Goal: Task Accomplishment & Management: Use online tool/utility

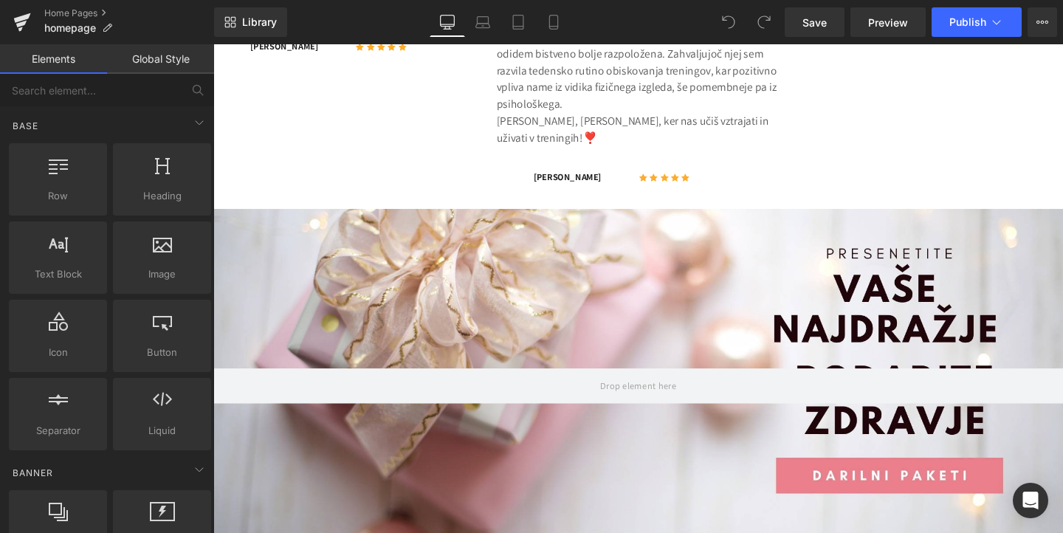
scroll to position [1221, 0]
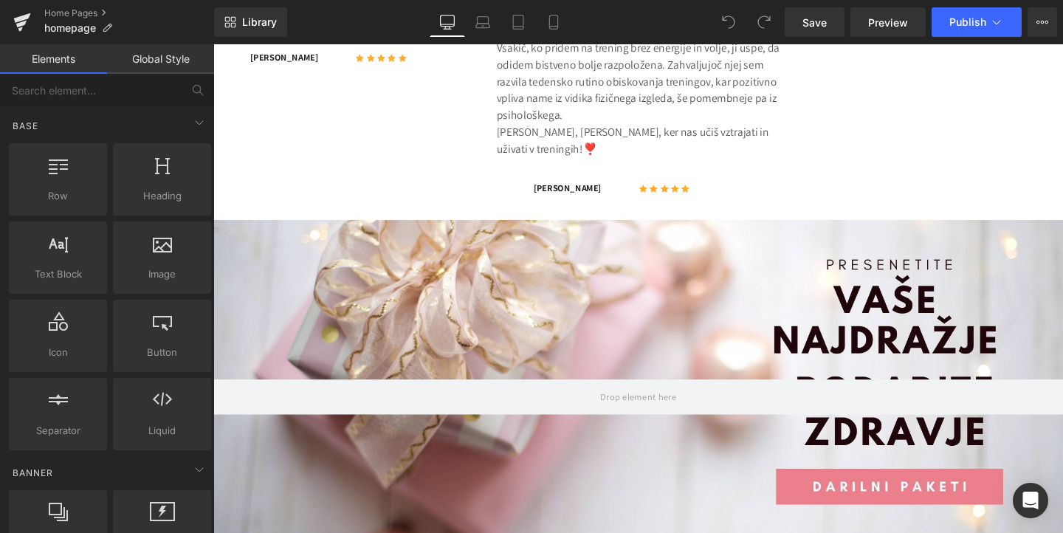
click at [654, 312] on div at bounding box center [659, 415] width 893 height 372
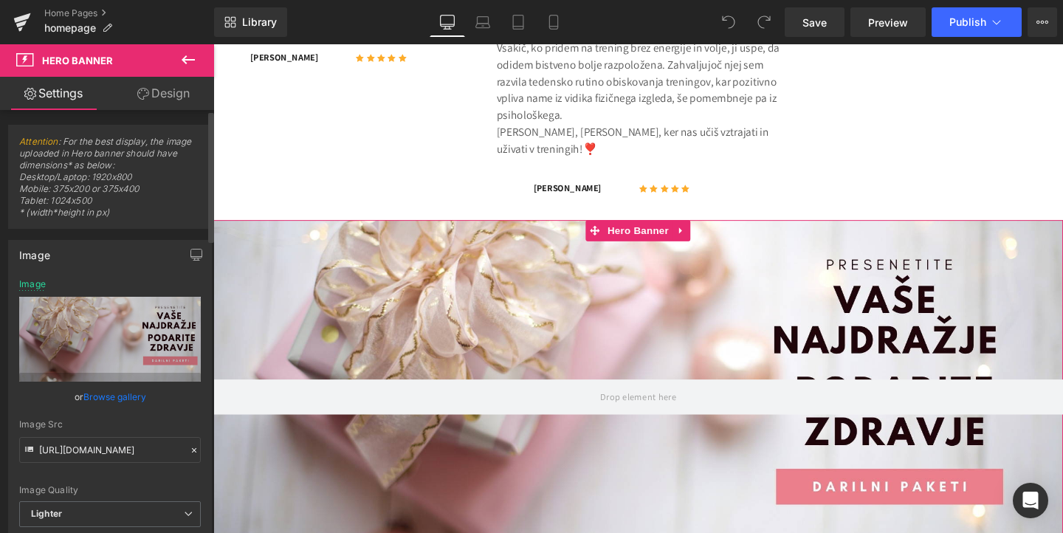
click at [117, 394] on link "Browse gallery" at bounding box center [114, 397] width 63 height 26
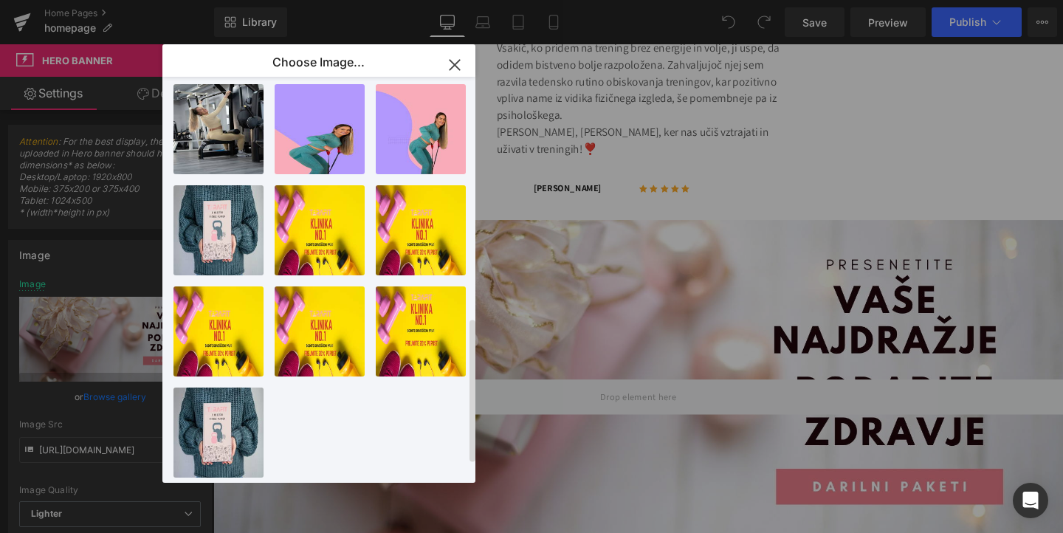
scroll to position [0, 0]
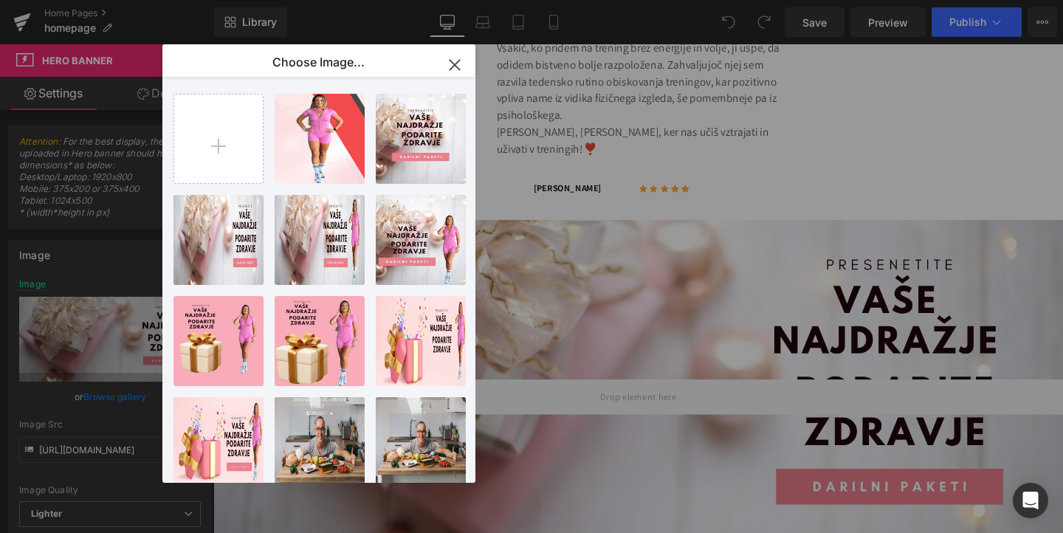
click at [453, 61] on icon "button" at bounding box center [455, 65] width 24 height 24
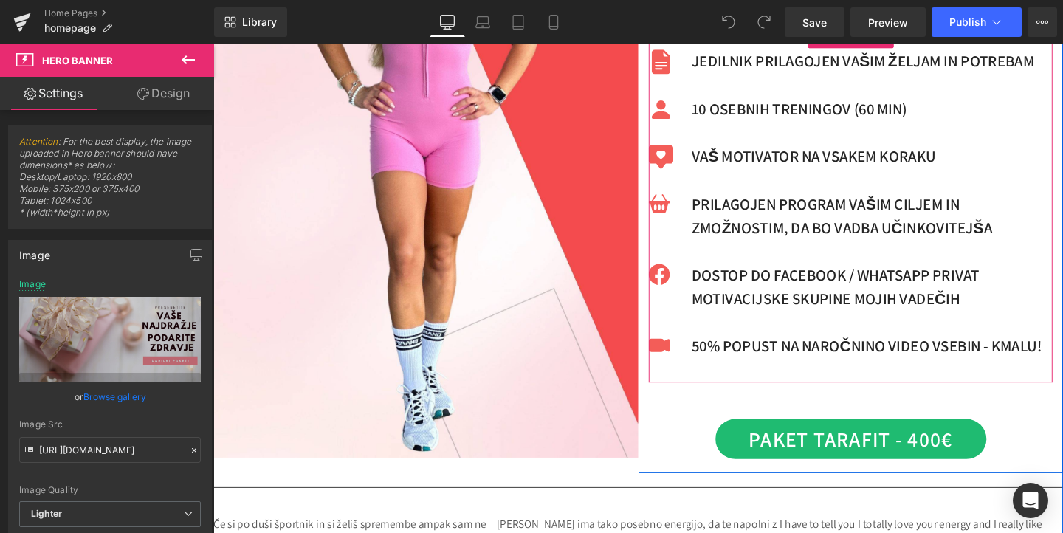
scroll to position [602, 0]
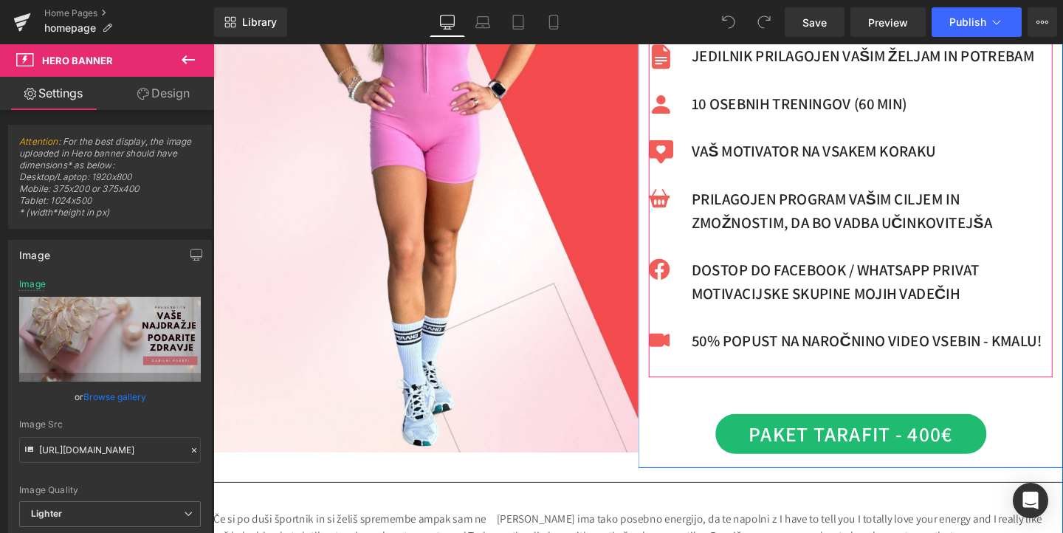
click at [975, 281] on p "DOSTOP DO FACEBOOK / WHATSAPP PRIVAT MOTIVACIJSKE SKUPINE MOJIH VADEČIH" at bounding box center [906, 293] width 380 height 49
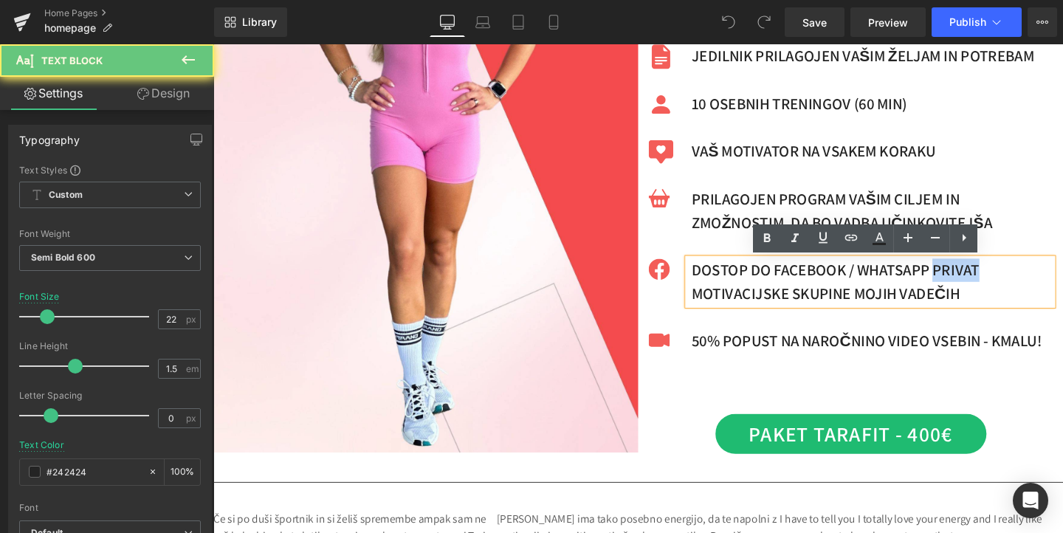
click at [975, 281] on p "DOSTOP DO FACEBOOK / WHATSAPP PRIVAT MOTIVACIJSKE SKUPINE MOJIH VADEČIH" at bounding box center [906, 293] width 380 height 49
click at [923, 286] on p "DOSTOP DO FACEBOOK / WHATSAPP PRIVAT MOTIVACIJSKE SKUPINE MOJIH VADEČIH" at bounding box center [906, 293] width 380 height 49
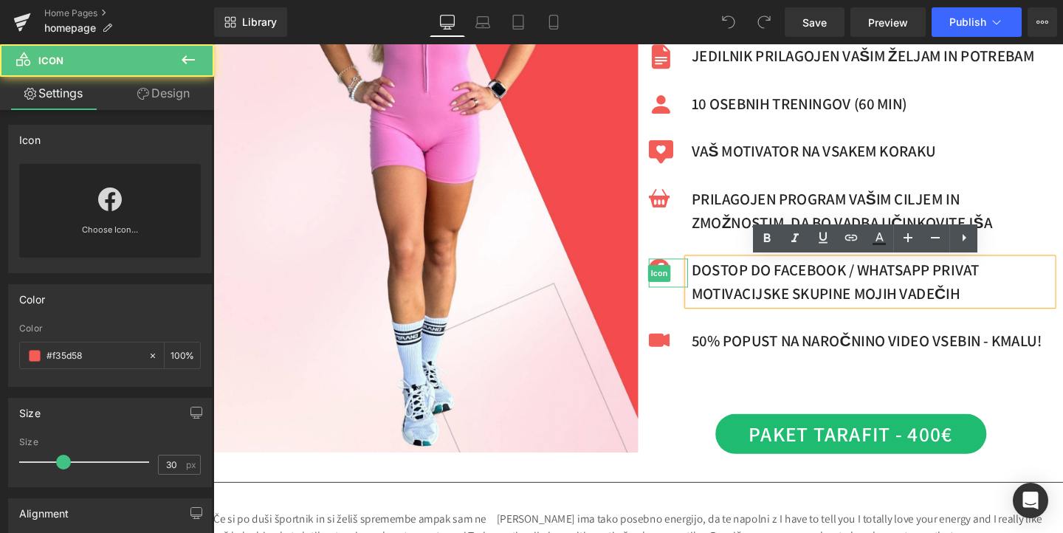
click at [696, 284] on div at bounding box center [691, 284] width 41 height 30
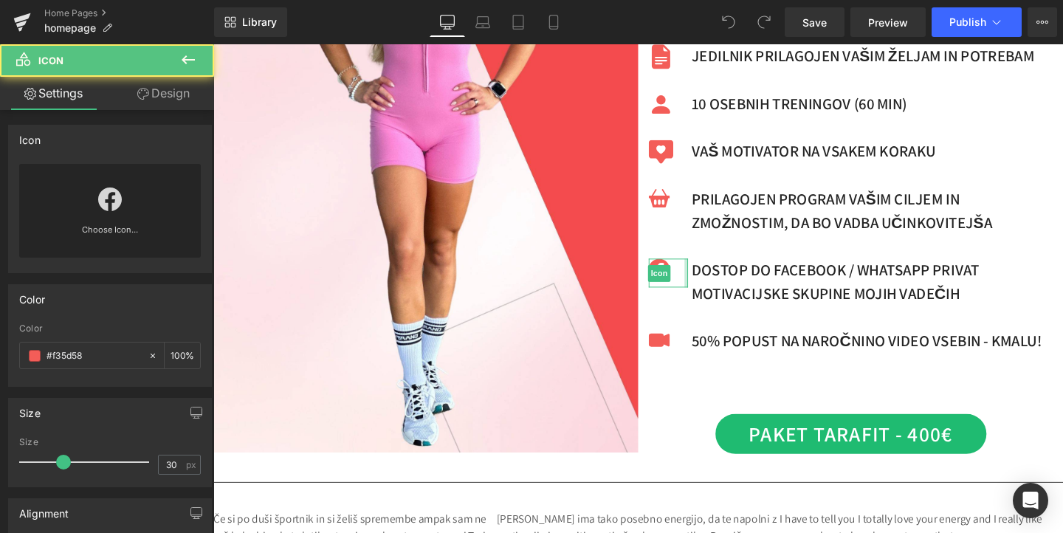
click at [748, 278] on p "DOSTOP DO FACEBOOK / WHATSAPP PRIVAT MOTIVACIJSKE SKUPINE MOJIH VADEČIH" at bounding box center [906, 293] width 380 height 49
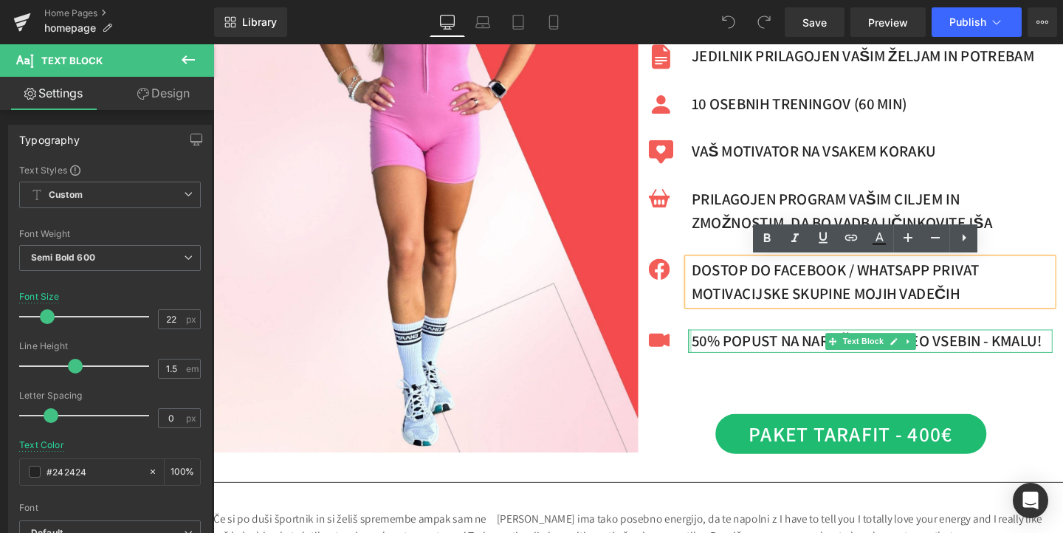
click at [714, 357] on div at bounding box center [714, 356] width 4 height 24
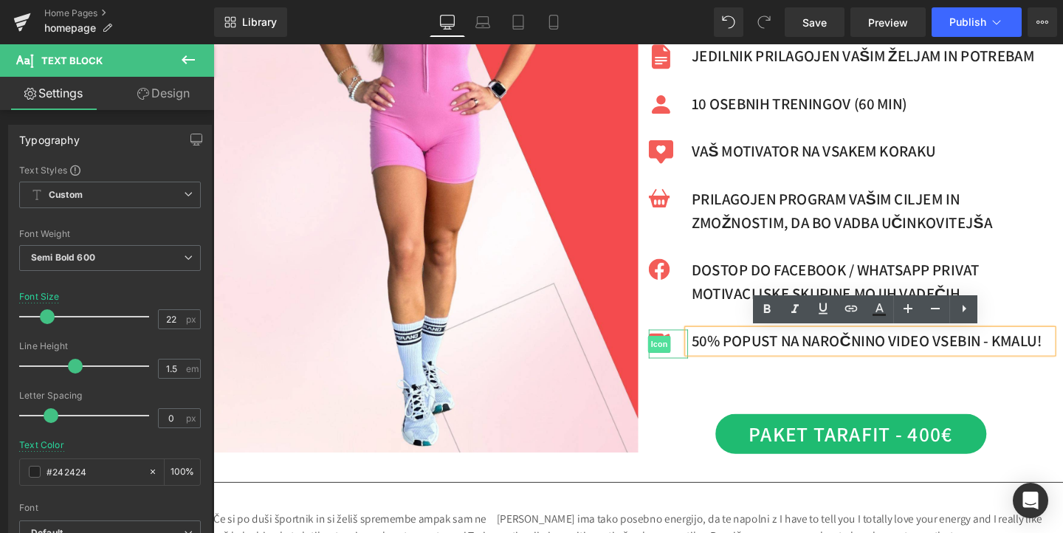
click at [685, 354] on span "Icon" at bounding box center [682, 360] width 24 height 18
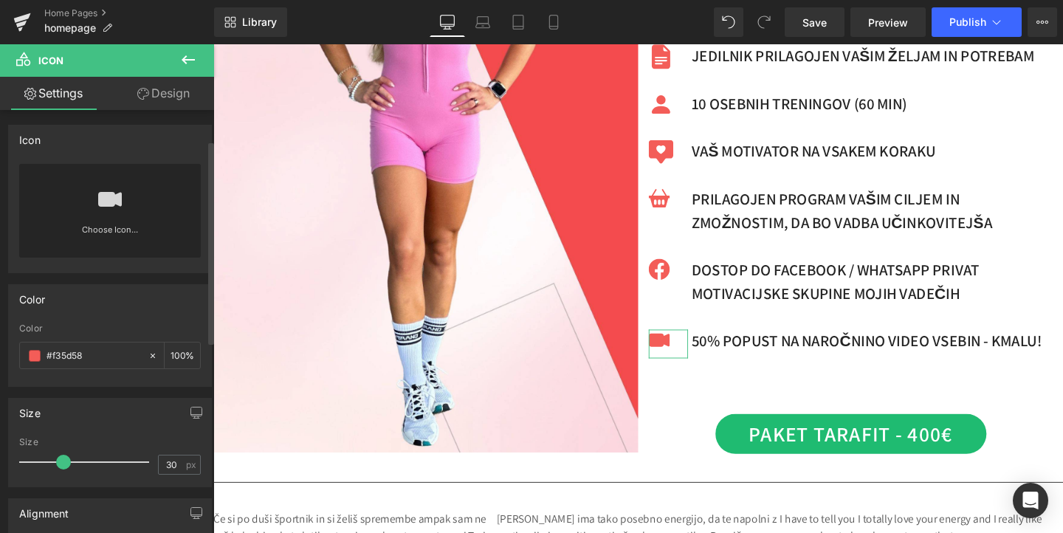
scroll to position [461, 0]
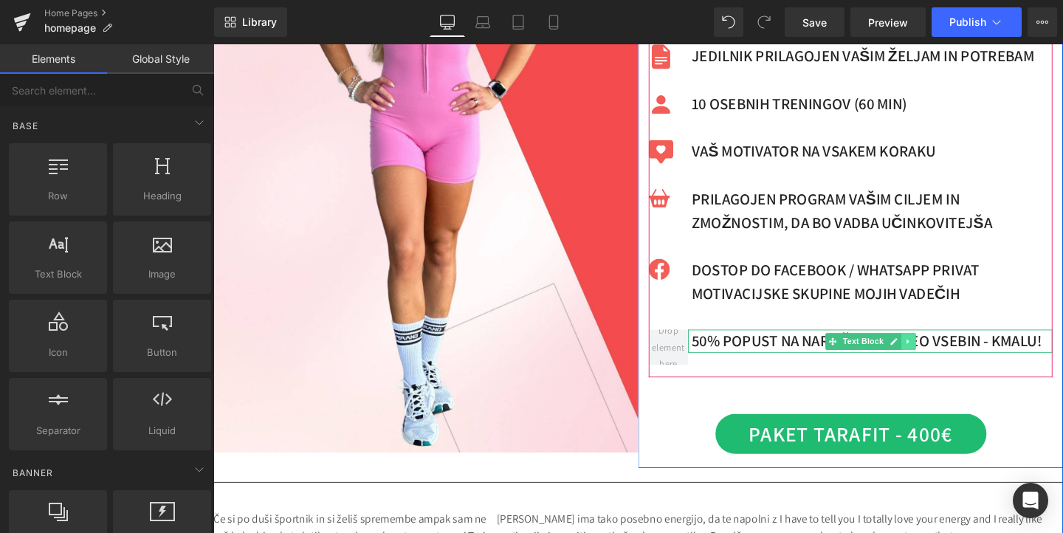
click at [946, 362] on link at bounding box center [944, 357] width 16 height 18
click at [952, 358] on icon at bounding box center [951, 356] width 8 height 8
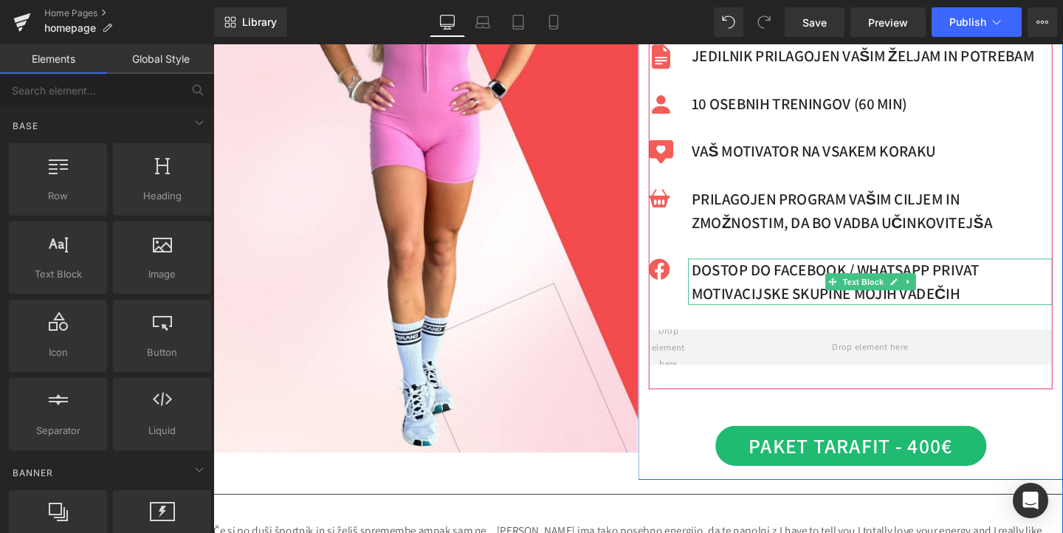
click at [792, 279] on p "DOSTOP DO FACEBOOK / WHATSAPP PRIVAT MOTIVACIJSKE SKUPINE MOJIH VADEČIH" at bounding box center [906, 293] width 380 height 49
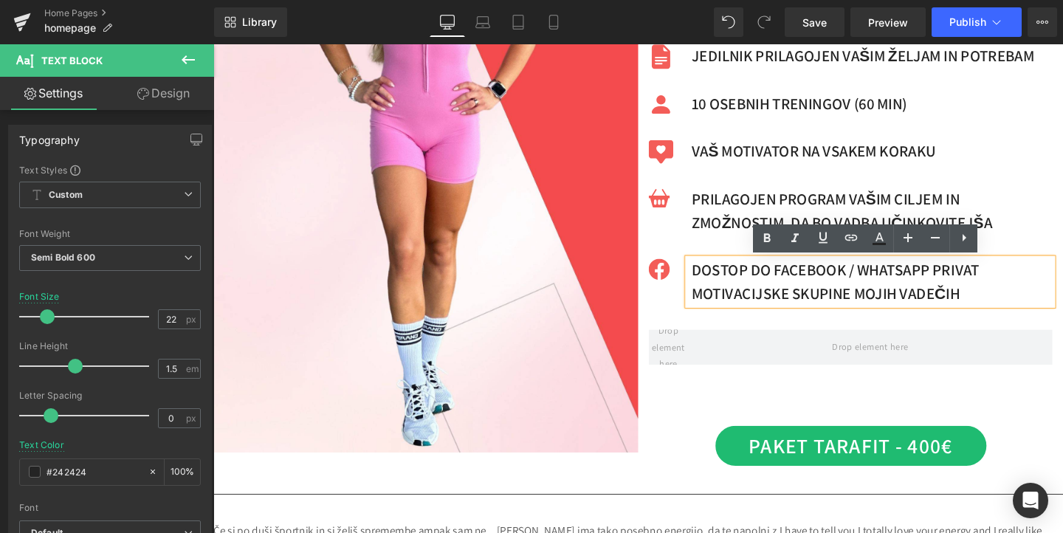
click at [773, 281] on p "DOSTOP DO FACEBOOK / WHATSAPP PRIVAT MOTIVACIJSKE SKUPINE MOJIH VADEČIH" at bounding box center [906, 293] width 380 height 49
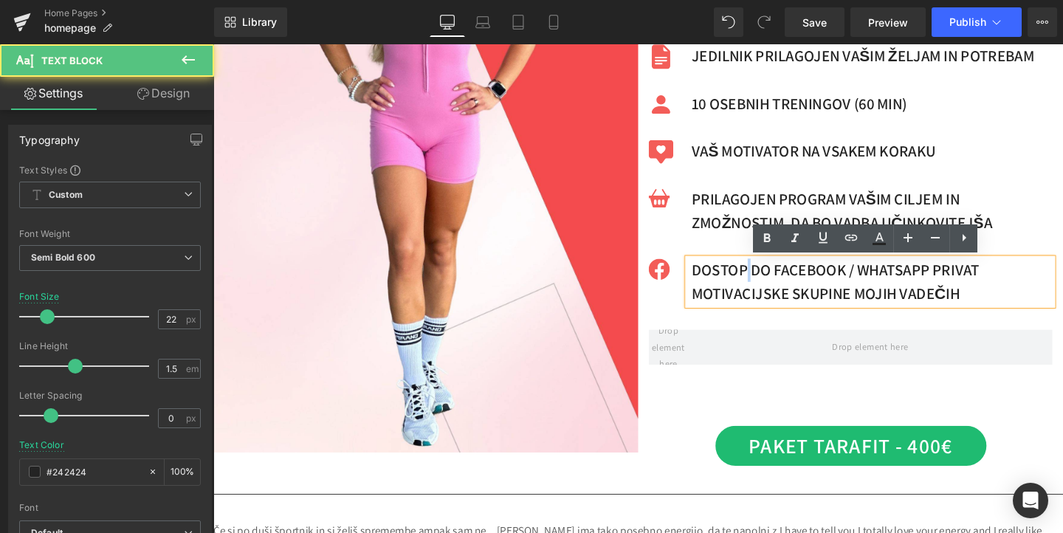
click at [773, 281] on p "DOSTOP DO FACEBOOK / WHATSAPP PRIVAT MOTIVACIJSKE SKUPINE MOJIH VADEČIH" at bounding box center [906, 293] width 380 height 49
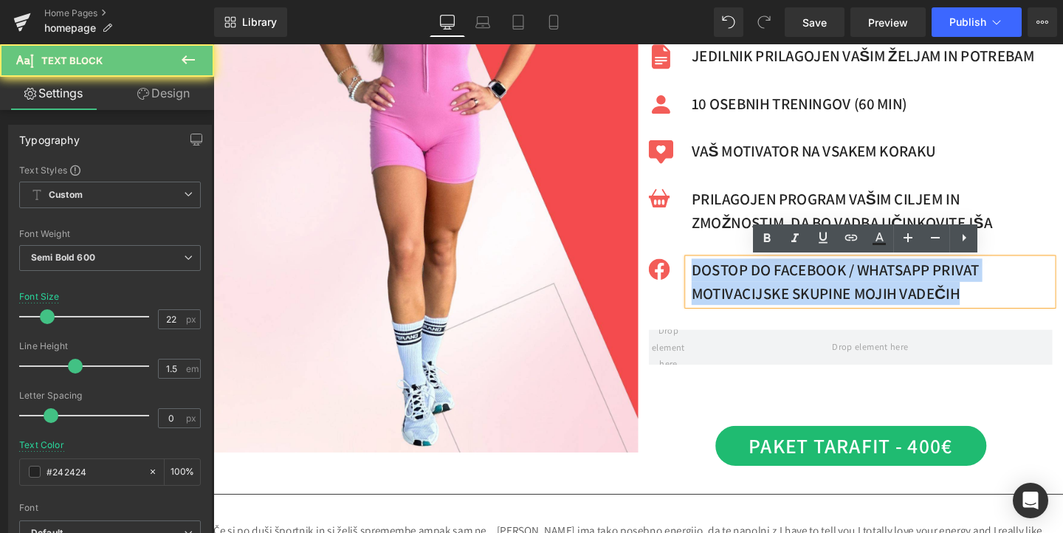
click at [773, 281] on p "DOSTOP DO FACEBOOK / WHATSAPP PRIVAT MOTIVACIJSKE SKUPINE MOJIH VADEČIH" at bounding box center [906, 293] width 380 height 49
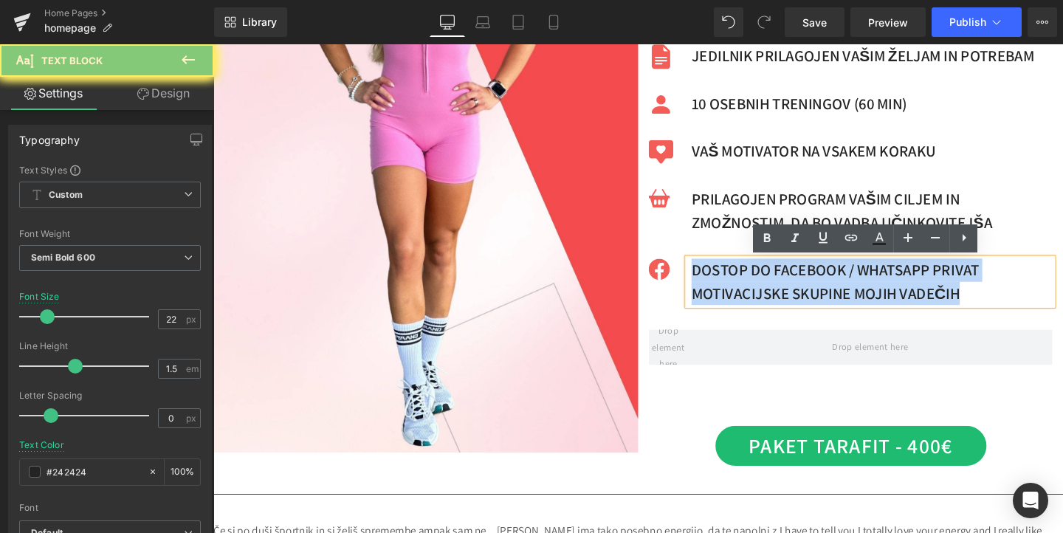
click at [773, 281] on p "DOSTOP DO FACEBOOK / WHATSAPP PRIVAT MOTIVACIJSKE SKUPINE MOJIH VADEČIH" at bounding box center [906, 293] width 380 height 49
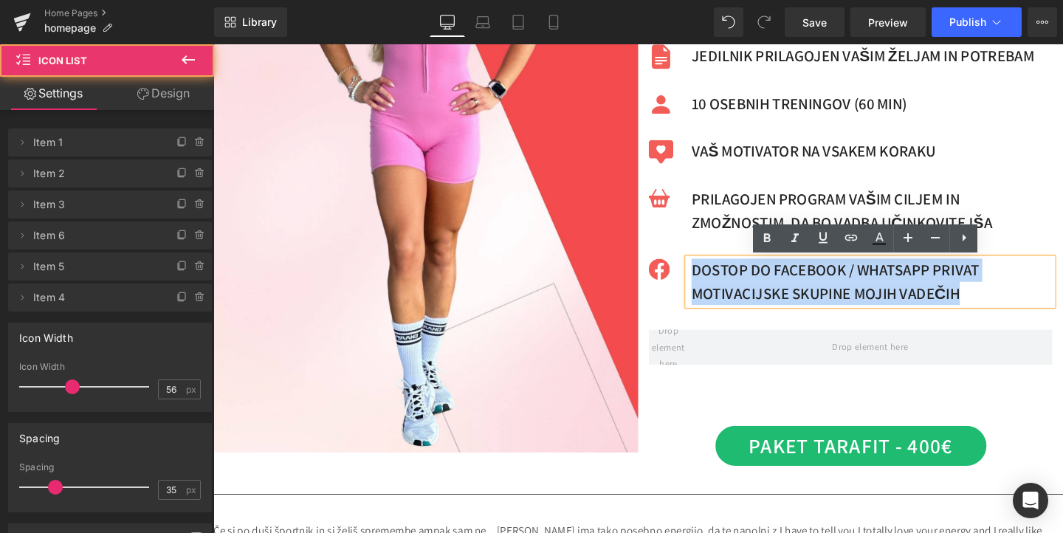
click at [687, 323] on ul "Icon JEDILNIK PRILAGOJEN VAŠIM ŽELJAM IN POTREBAM Text Block Icon 10 osebnih tr…" at bounding box center [883, 225] width 425 height 363
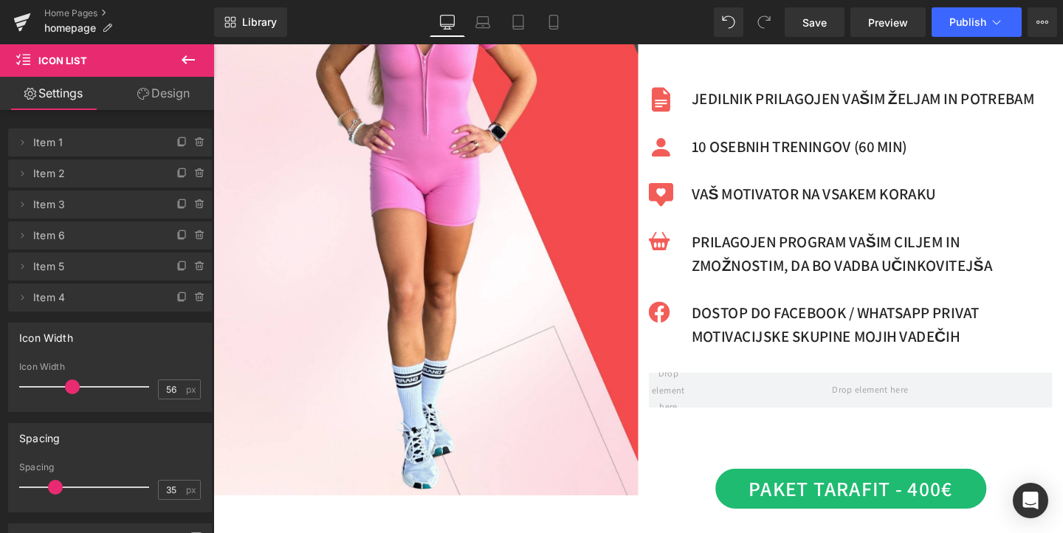
scroll to position [554, 0]
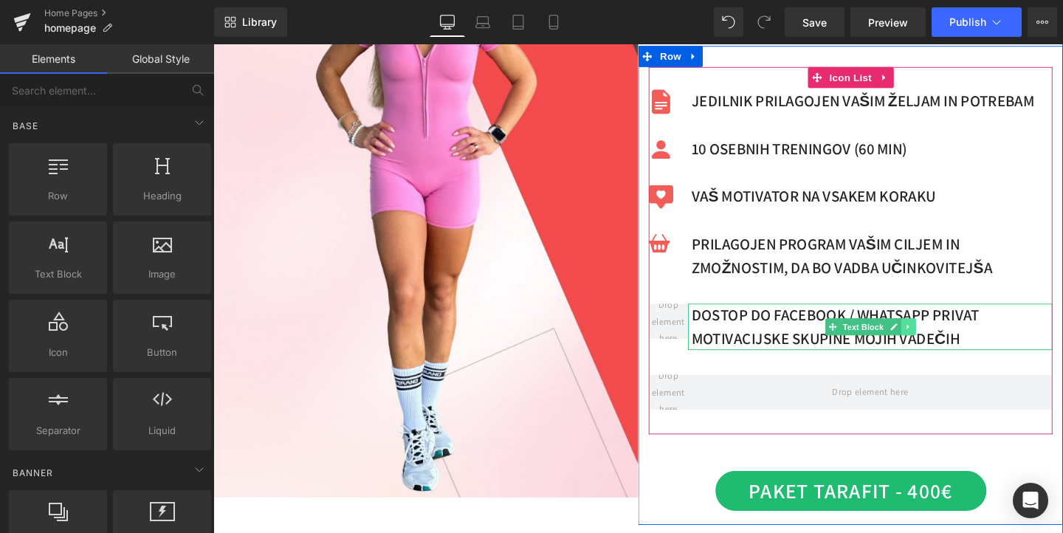
click at [946, 342] on icon at bounding box center [944, 341] width 8 height 9
click at [955, 345] on icon at bounding box center [951, 341] width 8 height 9
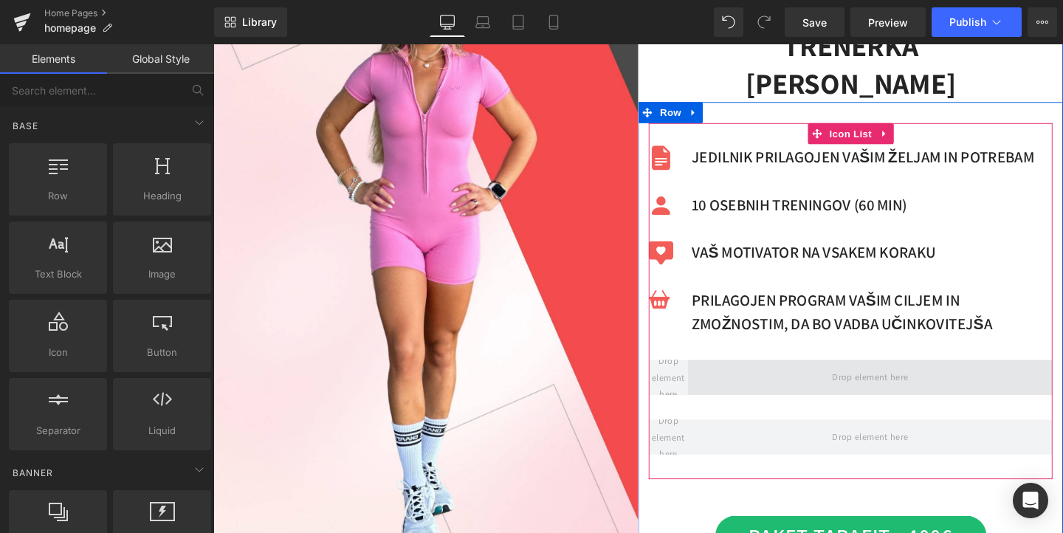
scroll to position [470, 0]
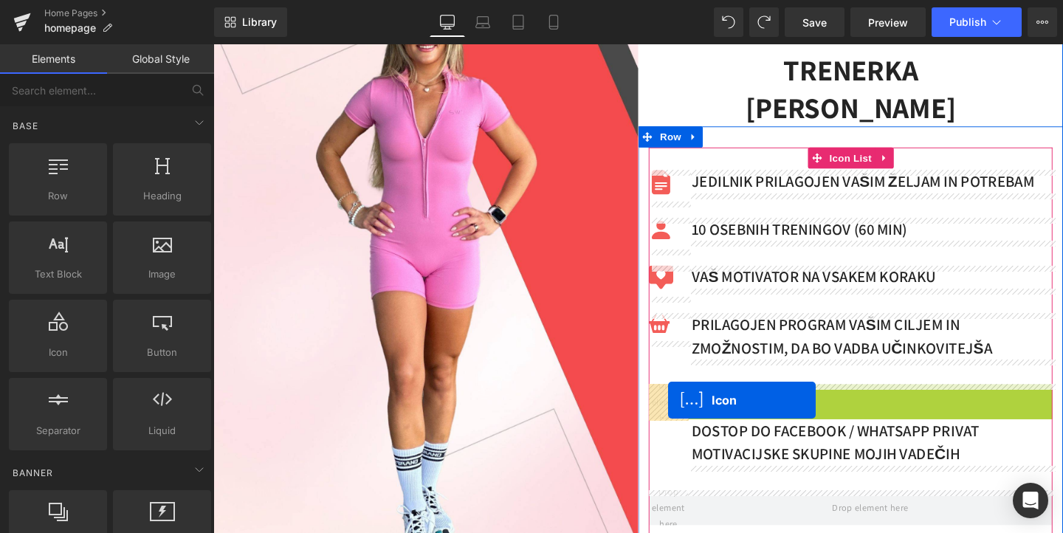
drag, startPoint x: 723, startPoint y: 416, endPoint x: 692, endPoint y: 419, distance: 31.1
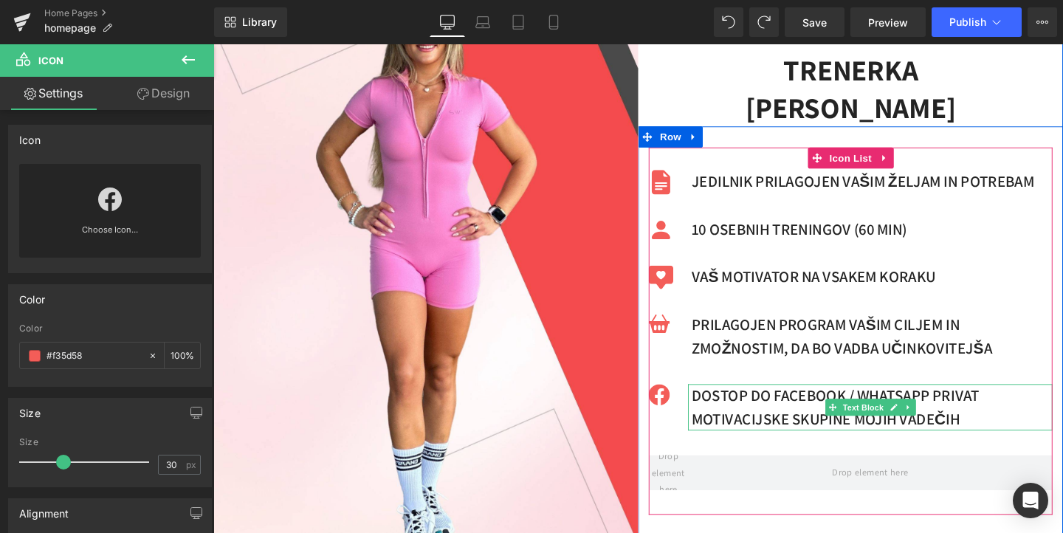
click at [754, 416] on p "DOSTOP DO FACEBOOK / WHATSAPP PRIVAT MOTIVACIJSKE SKUPINE MOJIH VADEČIH" at bounding box center [906, 426] width 380 height 49
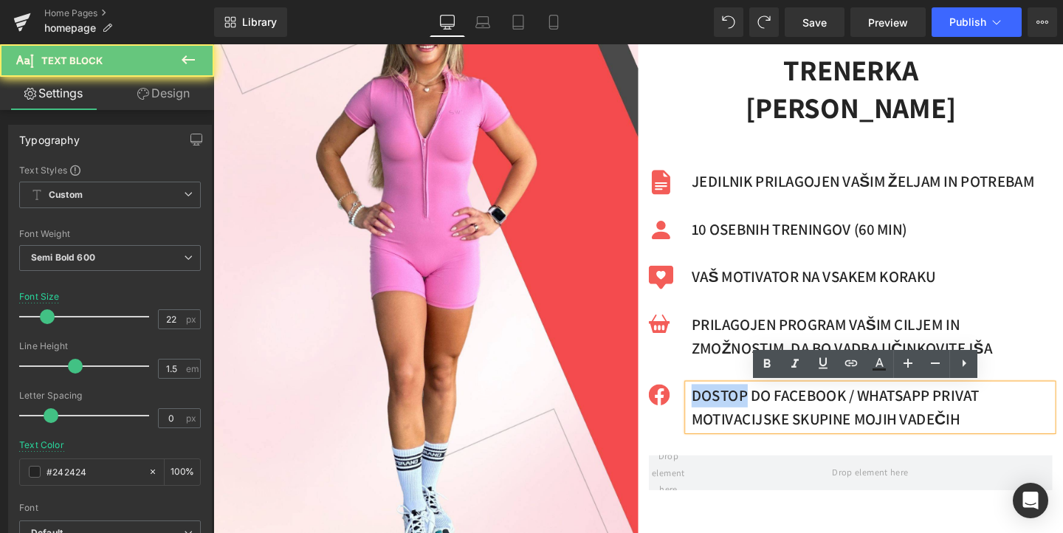
click at [754, 416] on p "DOSTOP DO FACEBOOK / WHATSAPP PRIVAT MOTIVACIJSKE SKUPINE MOJIH VADEČIH" at bounding box center [906, 426] width 380 height 49
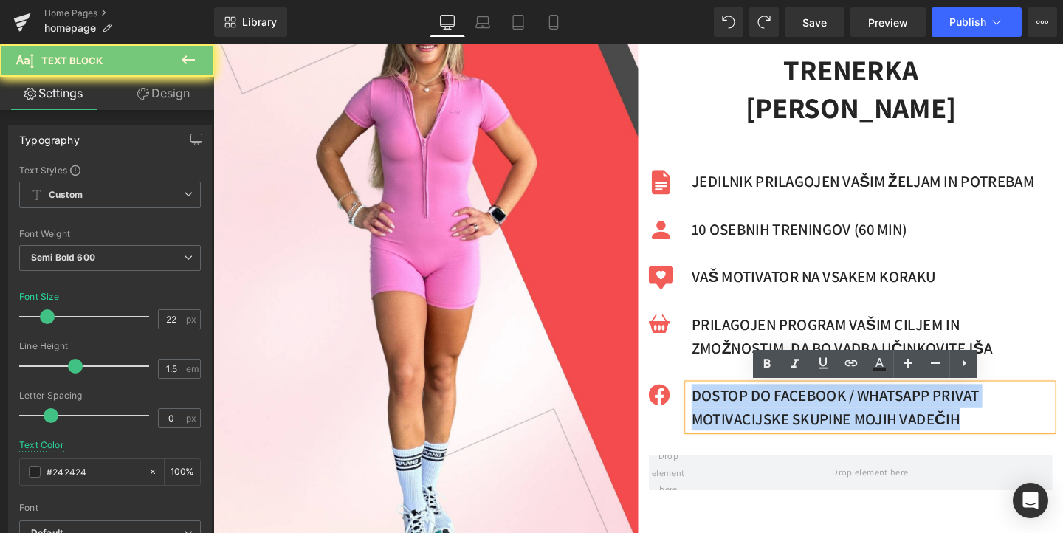
click at [754, 416] on p "DOSTOP DO FACEBOOK / WHATSAPP PRIVAT MOTIVACIJSKE SKUPINE MOJIH VADEČIH" at bounding box center [906, 426] width 380 height 49
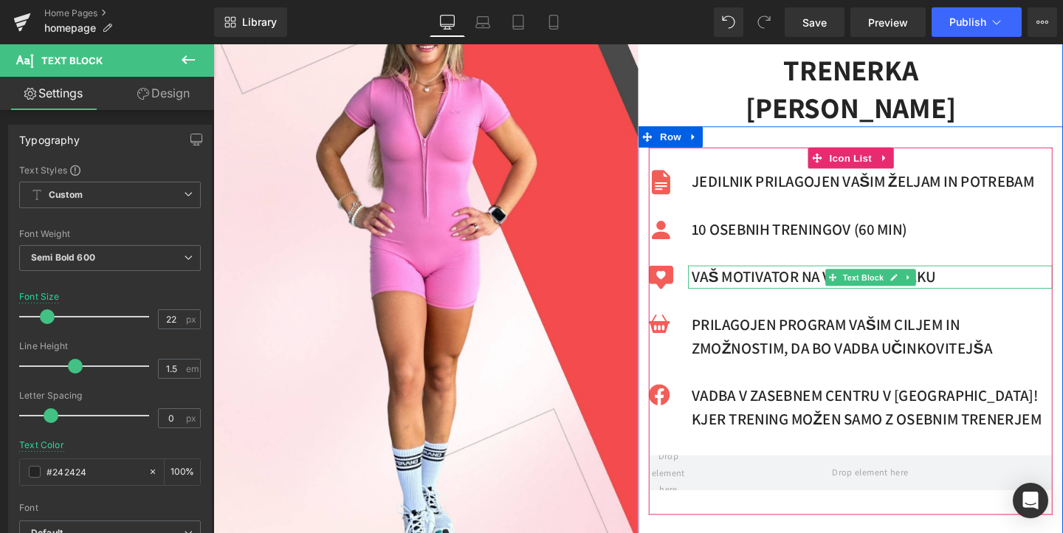
click at [812, 287] on p "vaš motivator na vsakem koraku" at bounding box center [906, 289] width 380 height 24
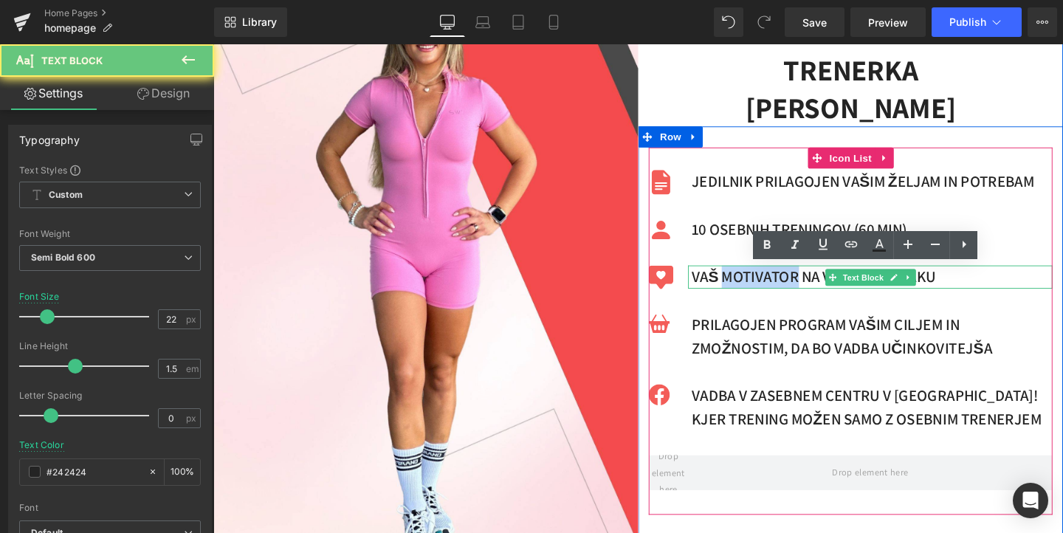
click at [812, 287] on p "vaš motivator na vsakem koraku" at bounding box center [906, 289] width 380 height 24
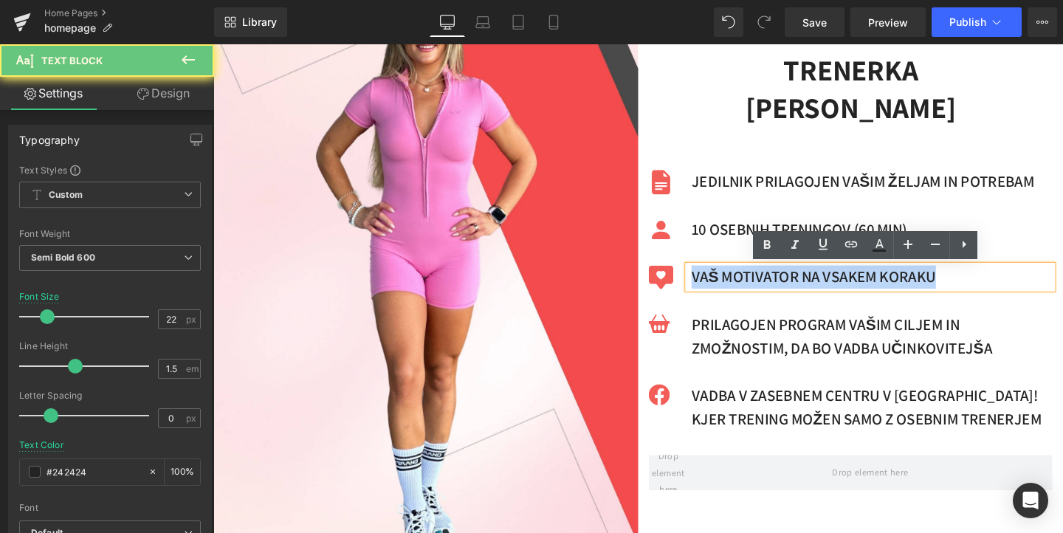
click at [812, 287] on p "vaš motivator na vsakem koraku" at bounding box center [906, 289] width 380 height 24
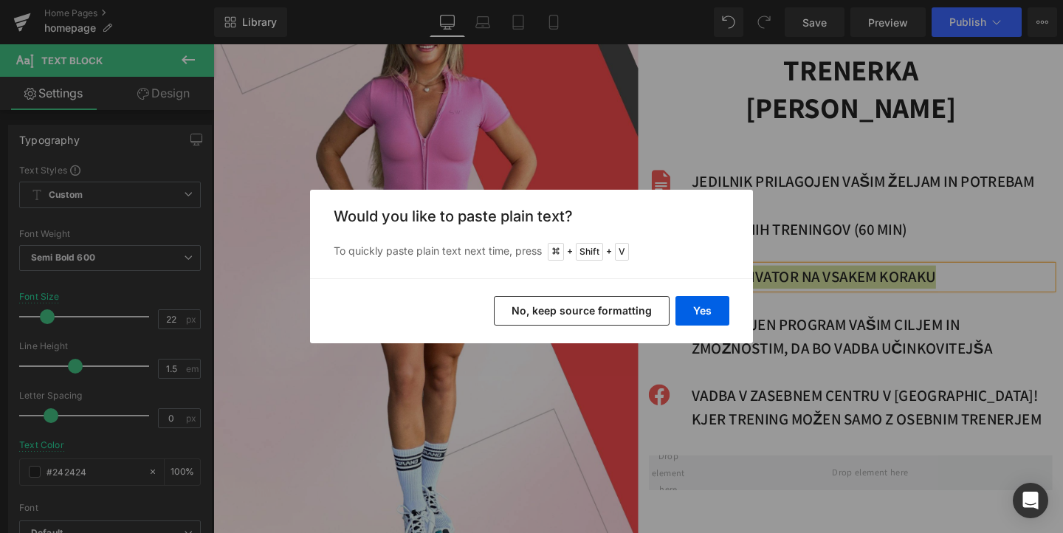
click at [636, 314] on button "No, keep source formatting" at bounding box center [582, 311] width 176 height 30
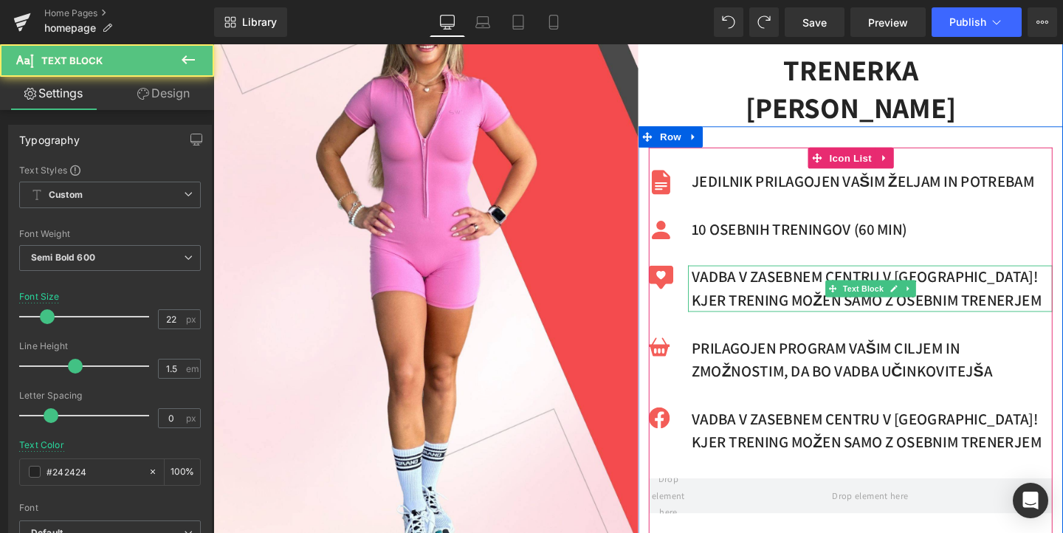
click at [786, 291] on p "VADBA V ZASEBNEM CENTRU V MARIBORU! KJER TRENING MOŽEN SAMO Z OSEBNIM TRENERJEM" at bounding box center [906, 301] width 380 height 49
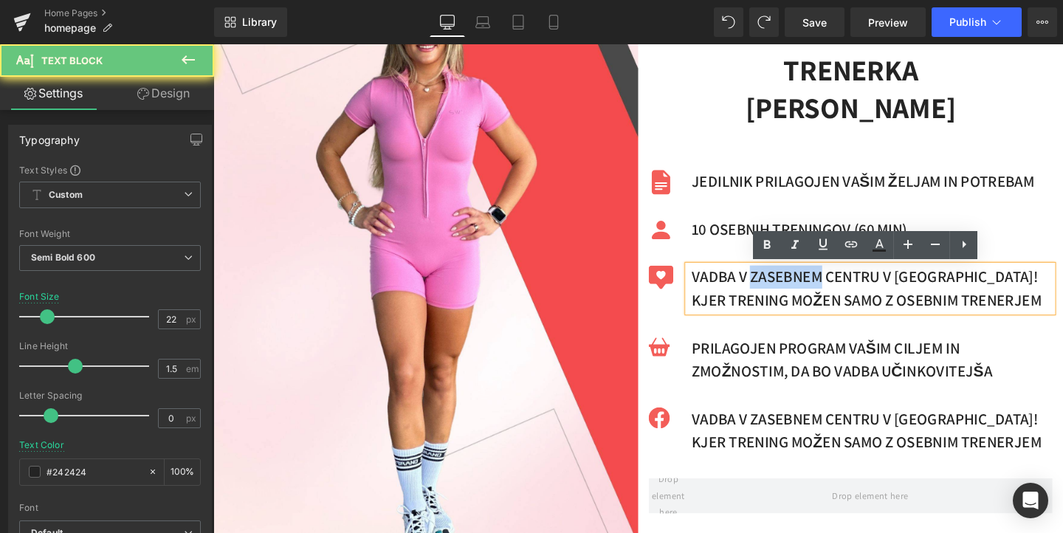
click at [786, 291] on p "VADBA V ZASEBNEM CENTRU V MARIBORU! KJER TRENING MOŽEN SAMO Z OSEBNIM TRENERJEM" at bounding box center [906, 301] width 380 height 49
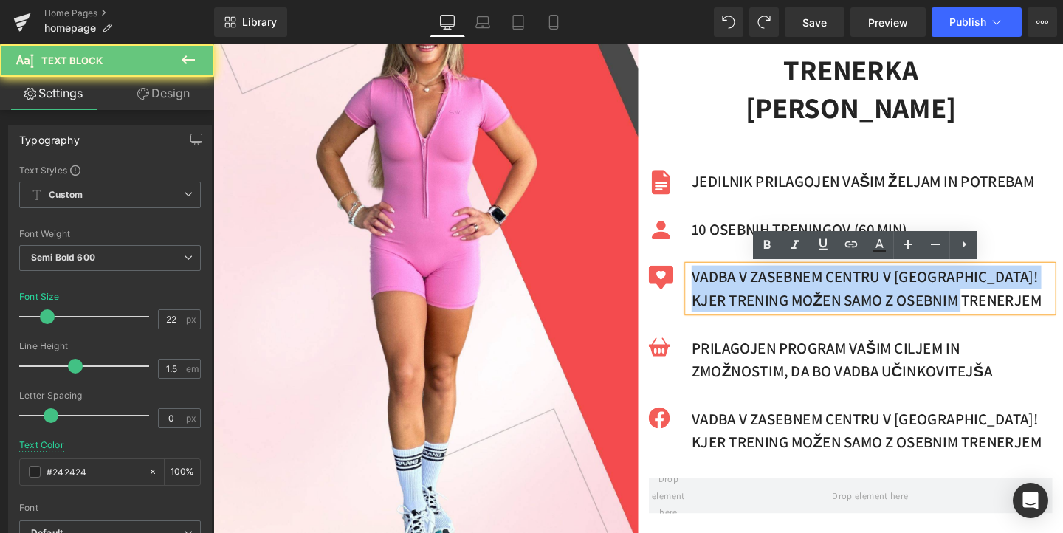
click at [786, 291] on p "VADBA V ZASEBNEM CENTRU V MARIBORU! KJER TRENING MOŽEN SAMO Z OSEBNIM TRENERJEM" at bounding box center [906, 301] width 380 height 49
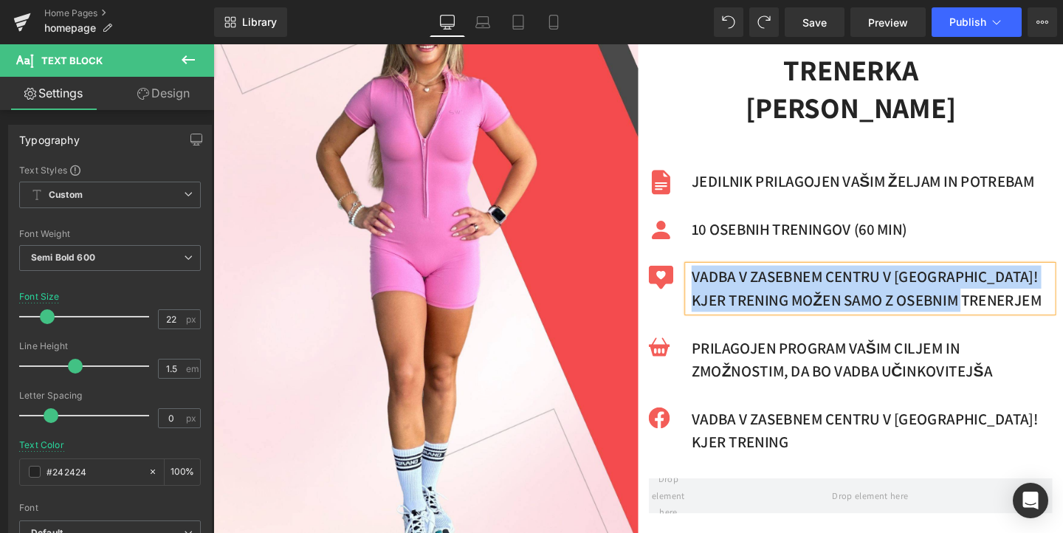
click at [950, 277] on div "VADBA V ZASEBNEM CENTRU V MARIBORU! KJER TRENING MOŽEN SAMO Z OSEBNIM TRENERJEM" at bounding box center [903, 301] width 383 height 49
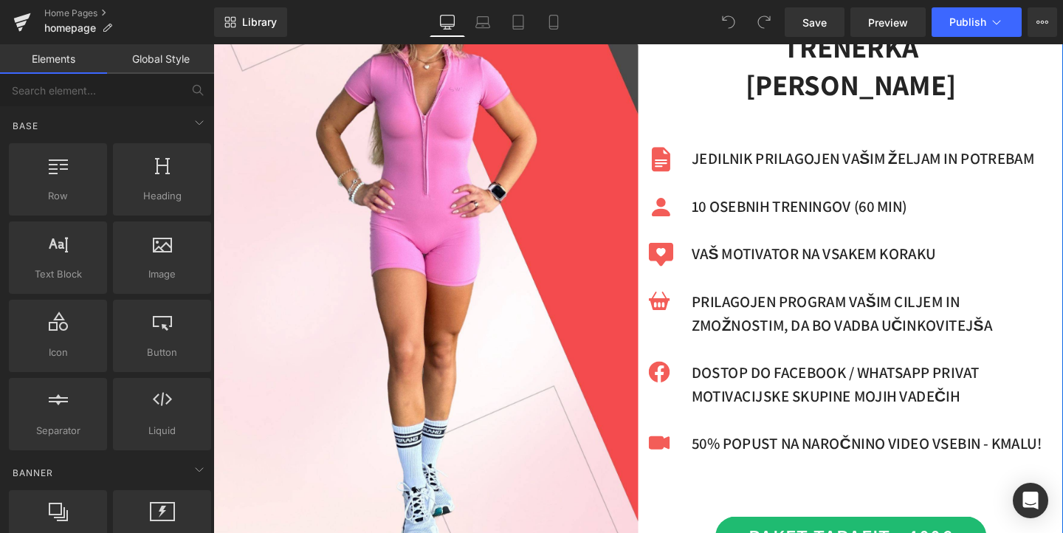
scroll to position [566, 0]
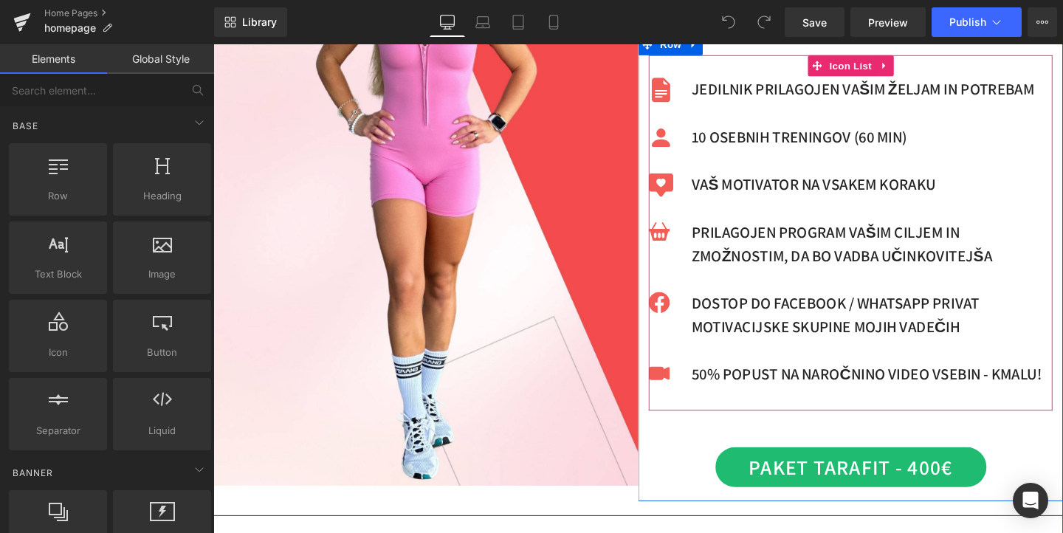
click at [802, 332] on p "DOSTOP DO FACEBOOK / WHATSAPP PRIVAT MOTIVACIJSKE SKUPINE MOJIH VADEČIH" at bounding box center [906, 329] width 380 height 49
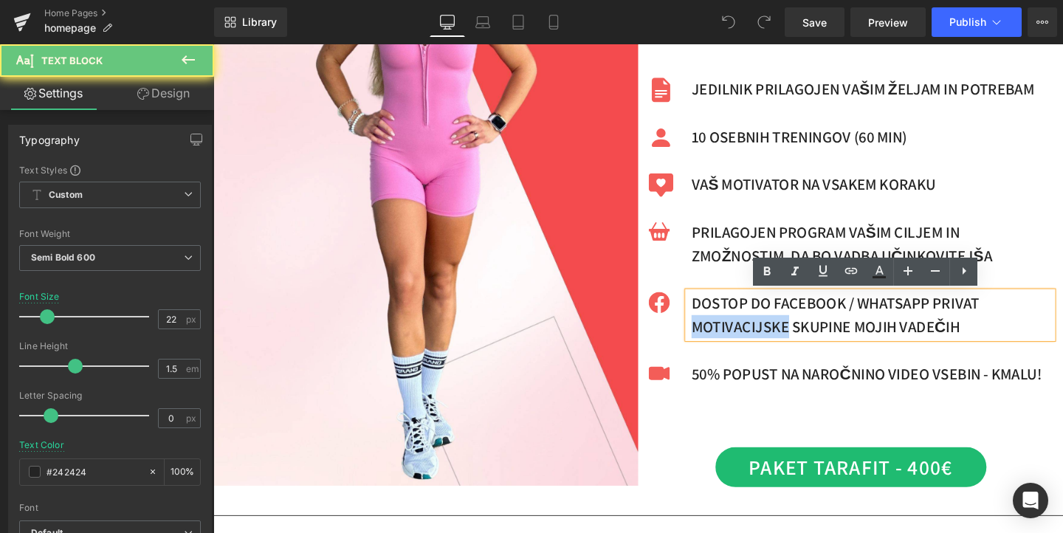
click at [802, 332] on p "DOSTOP DO FACEBOOK / WHATSAPP PRIVAT MOTIVACIJSKE SKUPINE MOJIH VADEČIH" at bounding box center [906, 329] width 380 height 49
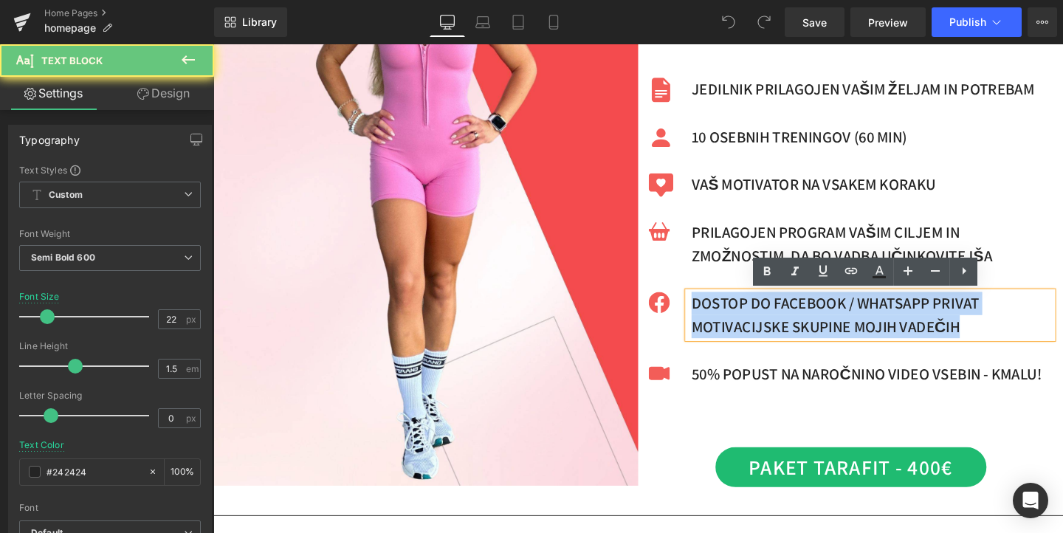
click at [802, 332] on p "DOSTOP DO FACEBOOK / WHATSAPP PRIVAT MOTIVACIJSKE SKUPINE MOJIH VADEČIH" at bounding box center [906, 329] width 380 height 49
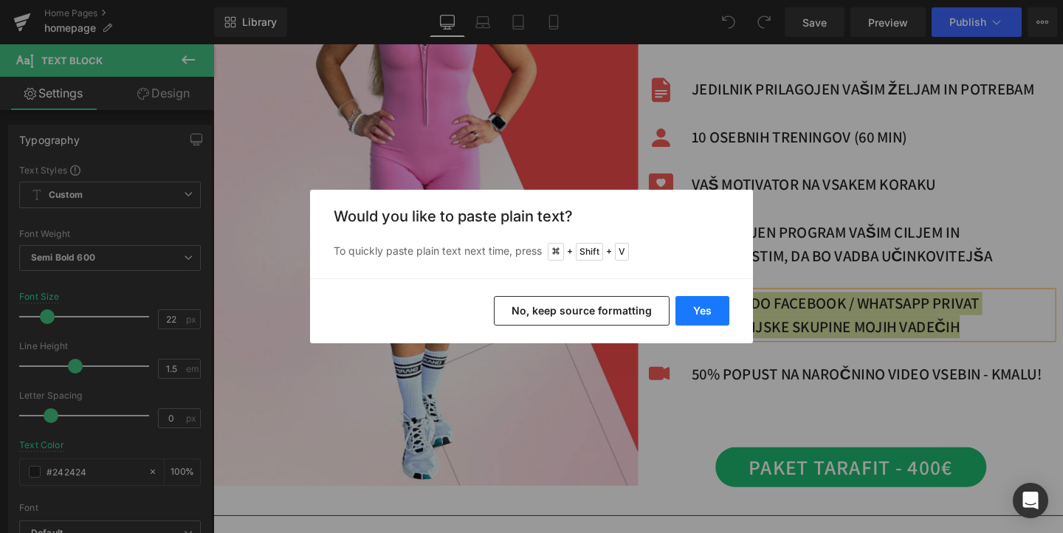
click at [696, 306] on button "Yes" at bounding box center [703, 311] width 54 height 30
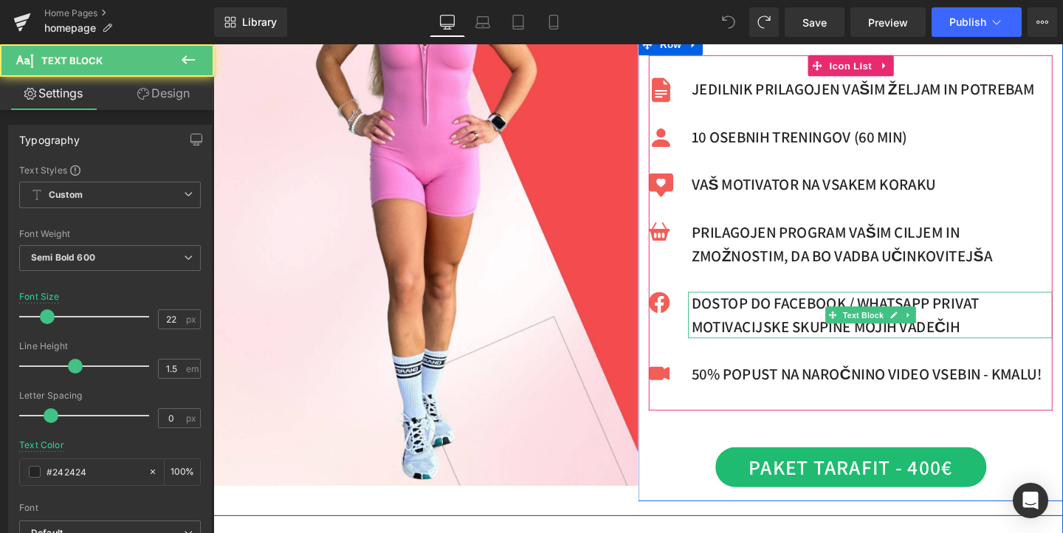
click at [813, 318] on p "DOSTOP DO FACEBOOK / WHATSAPP PRIVAT MOTIVACIJSKE SKUPINE MOJIH VADEČIH" at bounding box center [906, 329] width 380 height 49
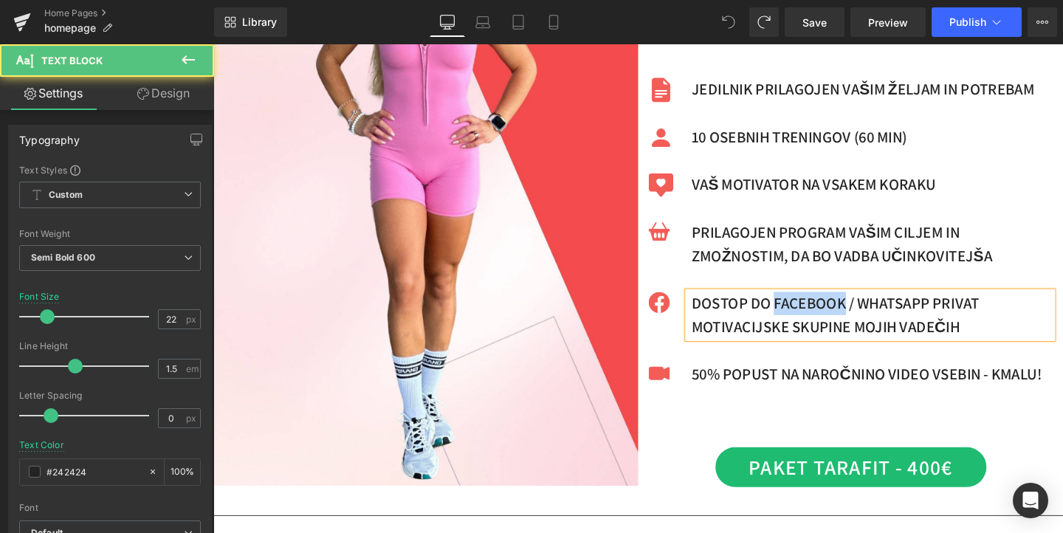
click at [813, 318] on p "DOSTOP DO FACEBOOK / WHATSAPP PRIVAT MOTIVACIJSKE SKUPINE MOJIH VADEČIH" at bounding box center [906, 329] width 380 height 49
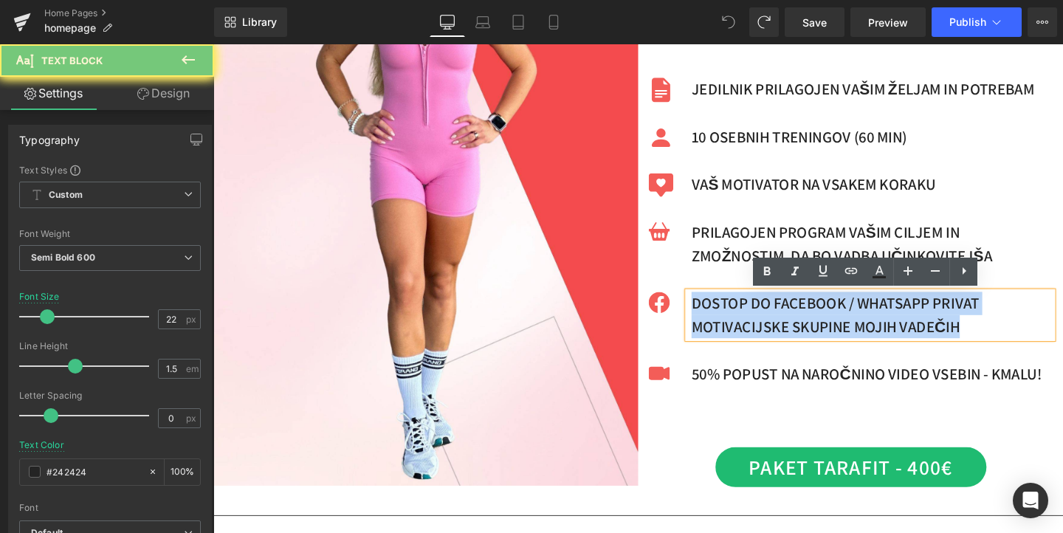
click at [813, 318] on p "DOSTOP DO FACEBOOK / WHATSAPP PRIVAT MOTIVACIJSKE SKUPINE MOJIH VADEČIH" at bounding box center [906, 329] width 380 height 49
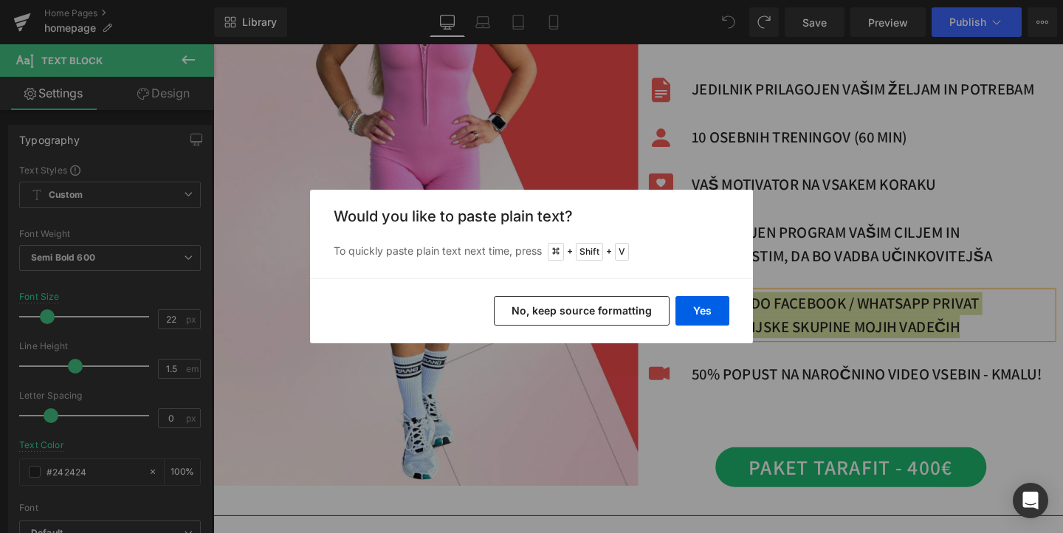
click at [591, 313] on button "No, keep source formatting" at bounding box center [582, 311] width 176 height 30
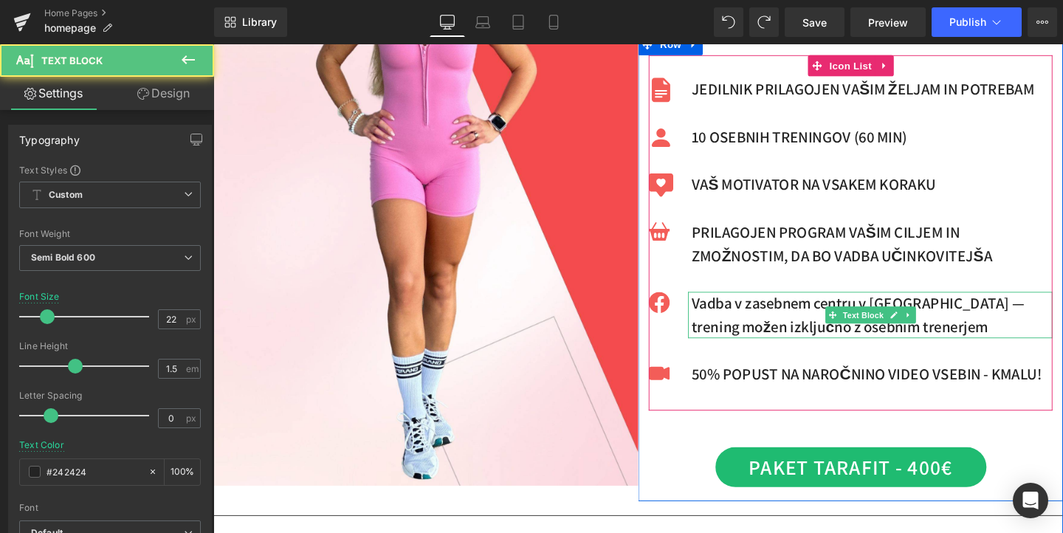
click at [737, 317] on p "Vadba v zasebnem centru v [GEOGRAPHIC_DATA] — trening možen izključno z osebnim…" at bounding box center [906, 329] width 380 height 49
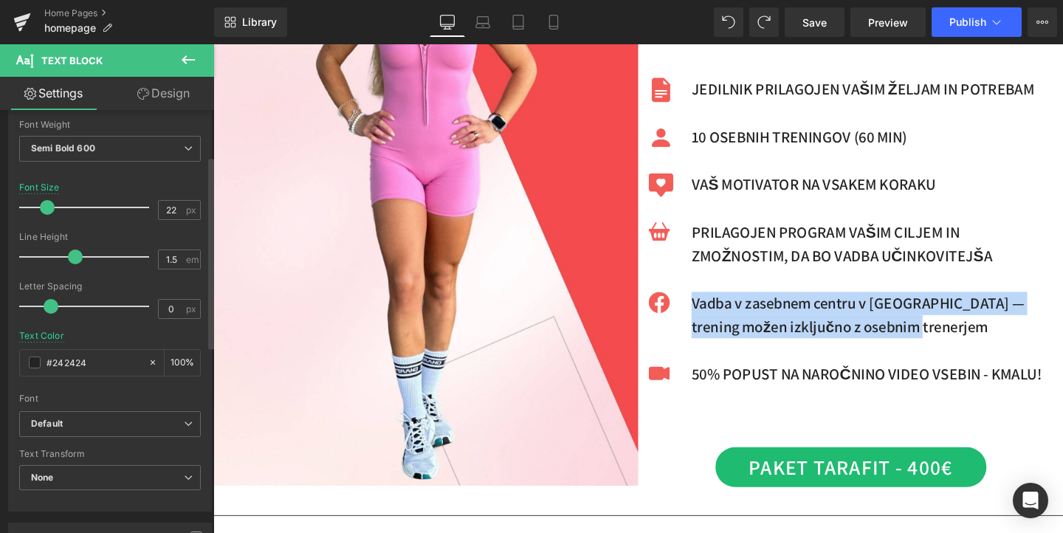
scroll to position [140, 0]
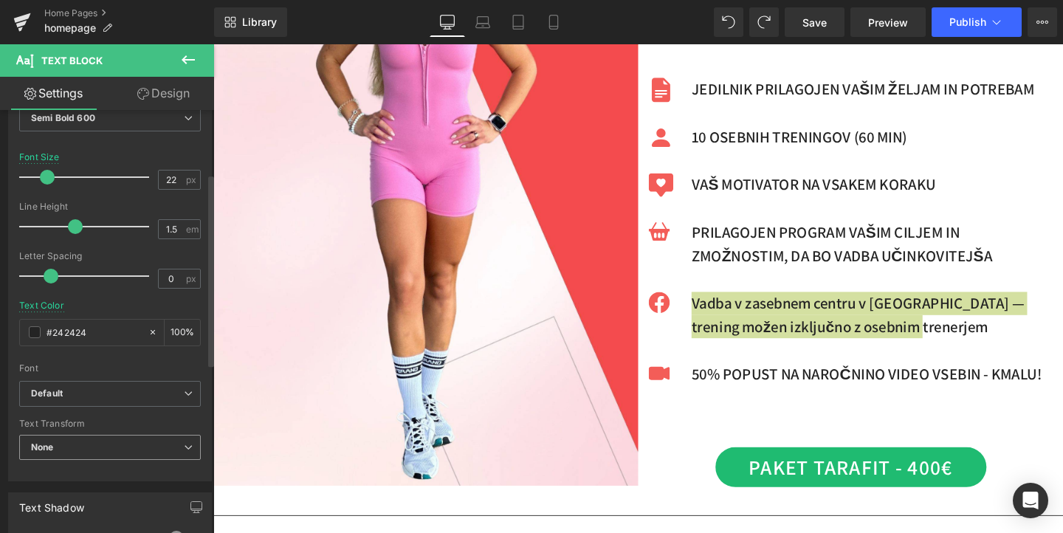
click at [99, 450] on span "None" at bounding box center [110, 448] width 182 height 26
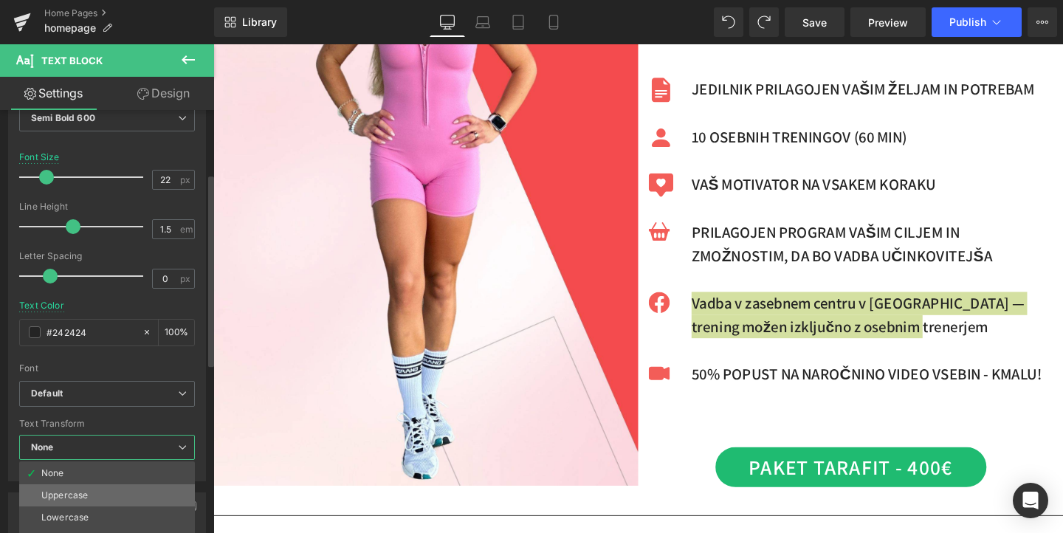
click at [93, 490] on li "Uppercase" at bounding box center [107, 495] width 176 height 22
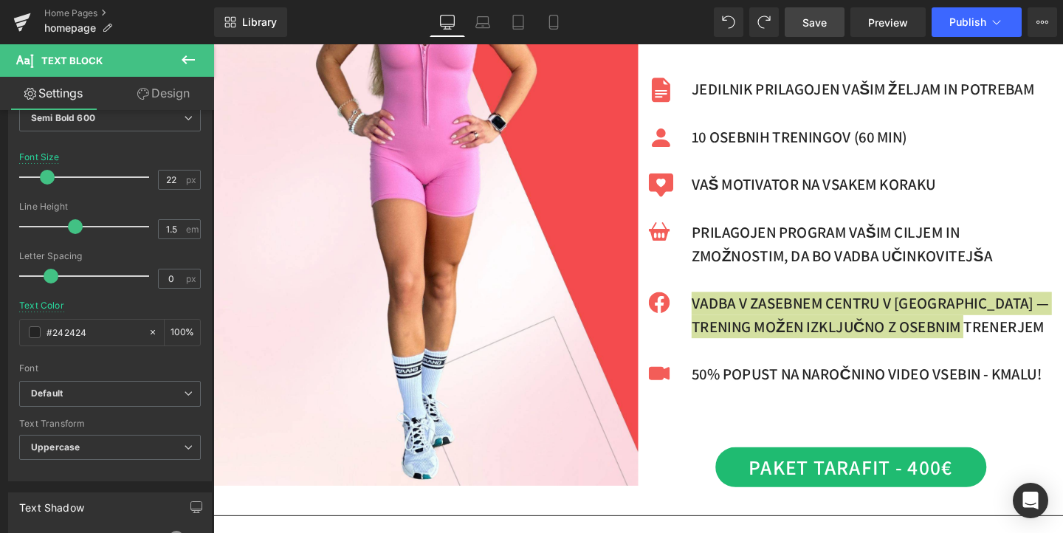
click at [821, 21] on span "Save" at bounding box center [815, 23] width 24 height 16
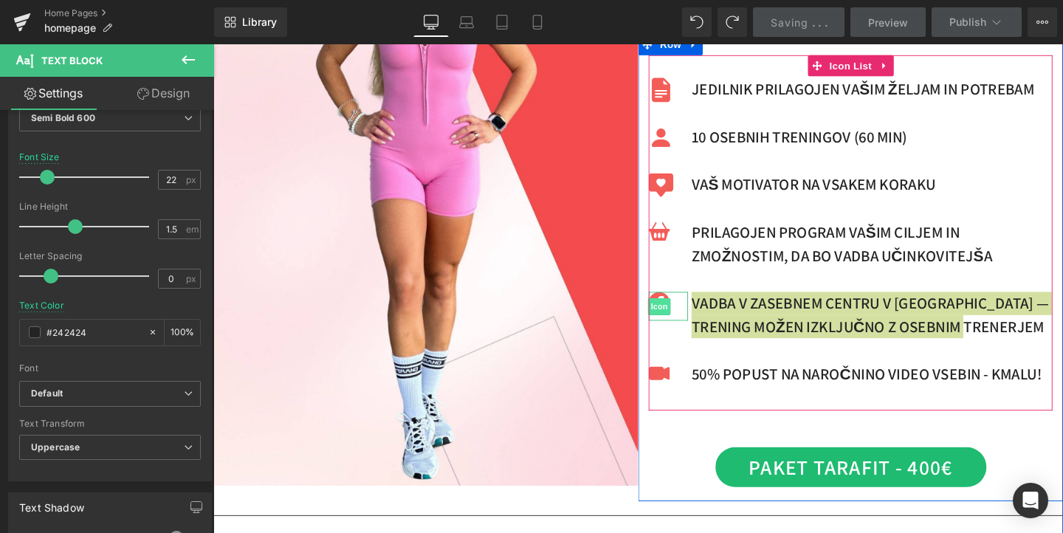
click at [684, 317] on span "Icon" at bounding box center [682, 321] width 24 height 18
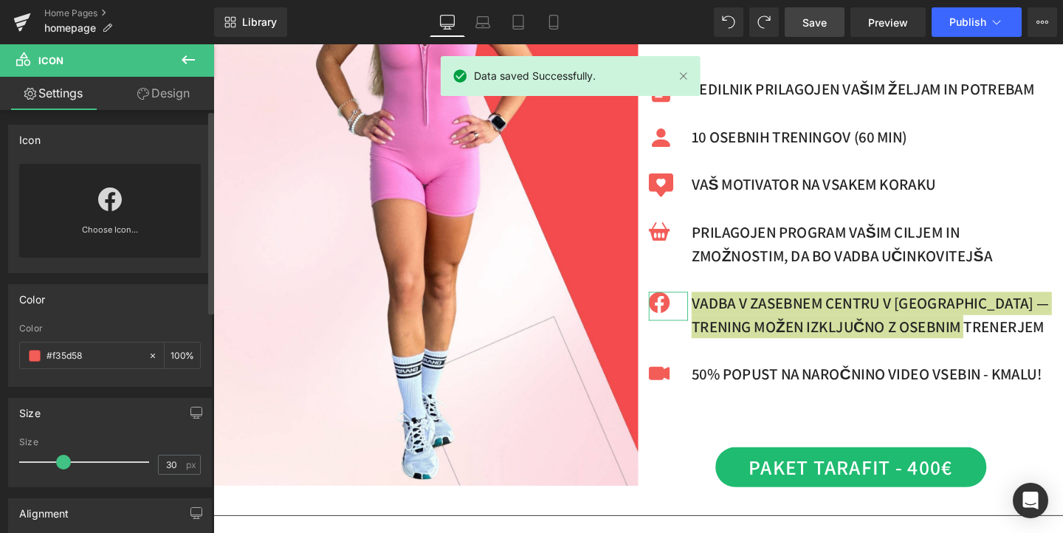
click at [110, 221] on link at bounding box center [110, 193] width 24 height 59
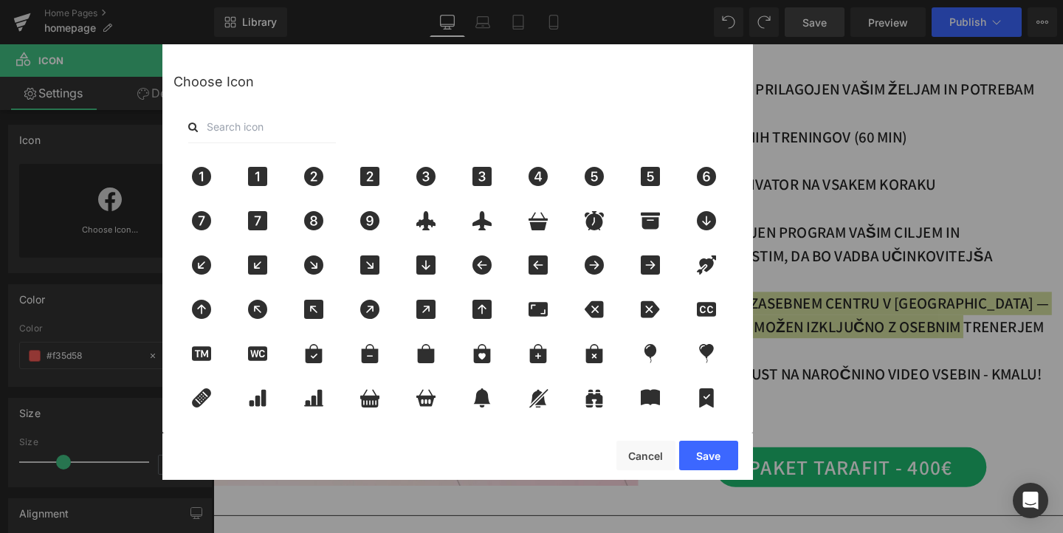
click at [279, 126] on input "text" at bounding box center [262, 127] width 148 height 32
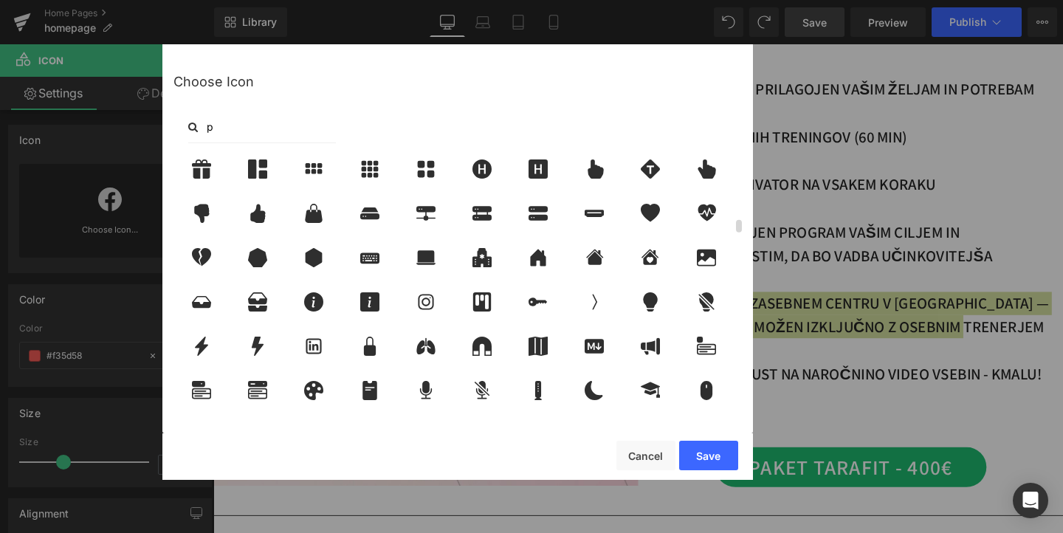
scroll to position [1321, 0]
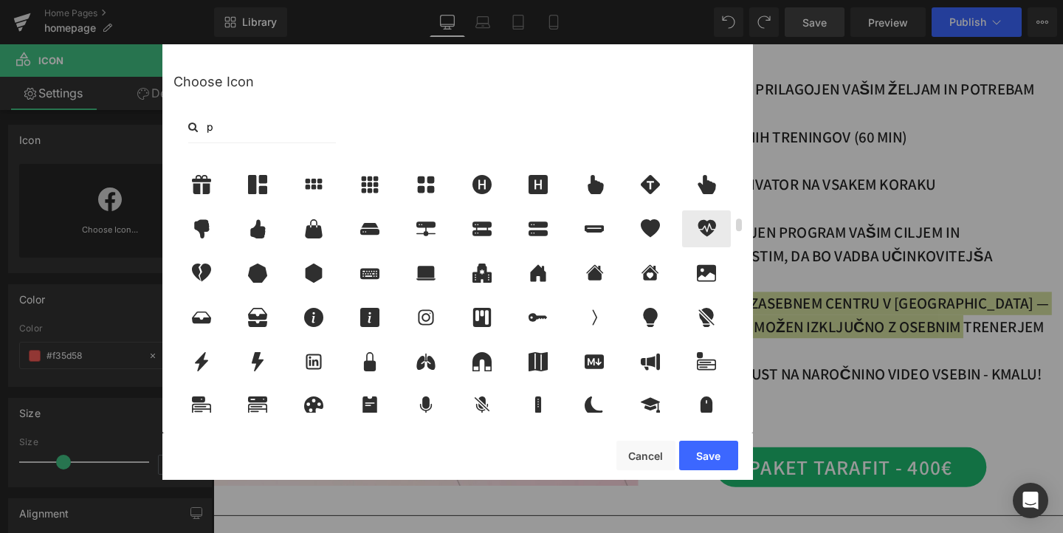
type input "p"
click at [712, 230] on icon at bounding box center [706, 228] width 31 height 19
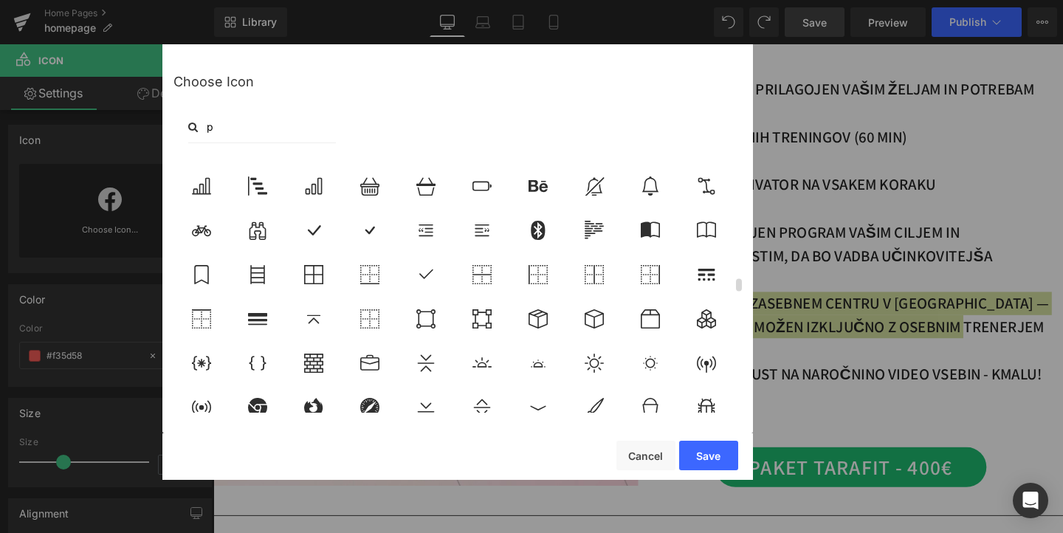
scroll to position [2632, 0]
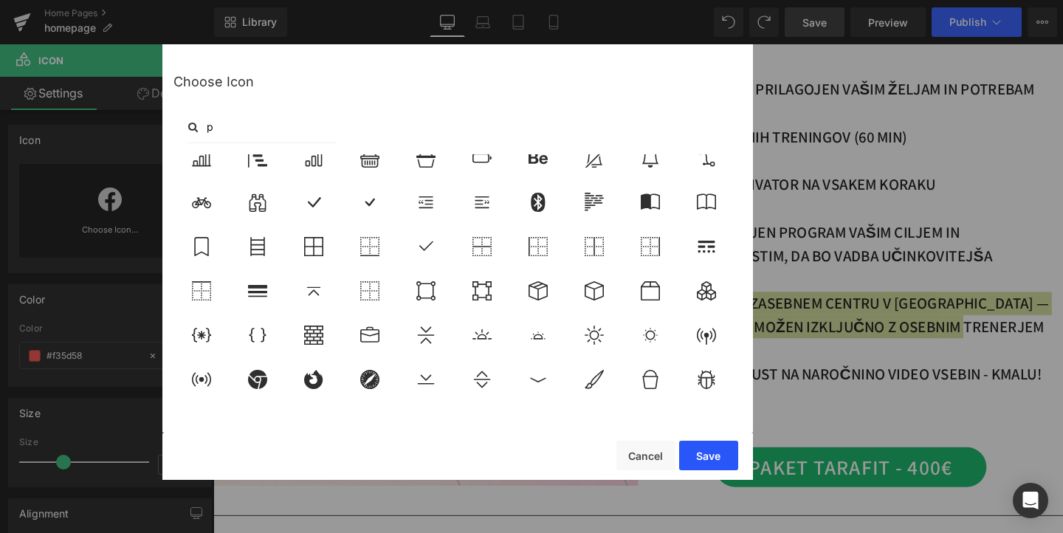
click at [713, 456] on button "Save" at bounding box center [708, 456] width 59 height 30
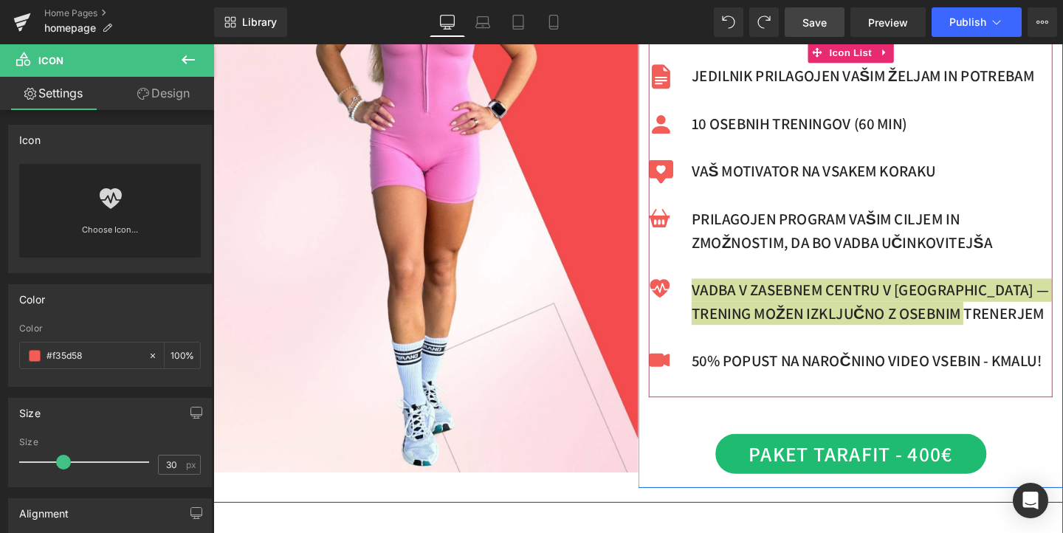
scroll to position [587, 0]
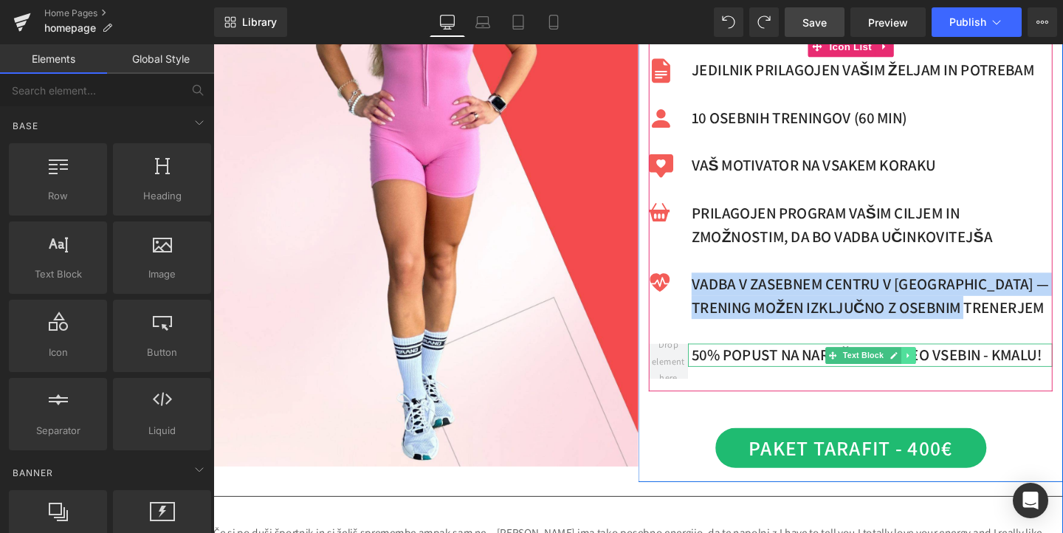
click at [950, 368] on link at bounding box center [944, 372] width 16 height 18
click at [953, 374] on icon at bounding box center [951, 371] width 8 height 8
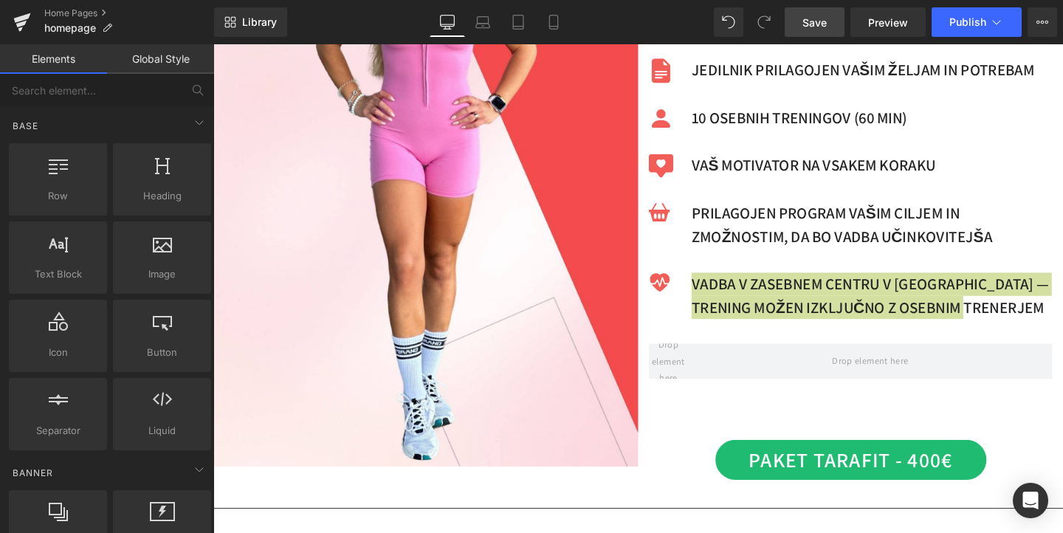
click at [821, 20] on span "Save" at bounding box center [815, 23] width 24 height 16
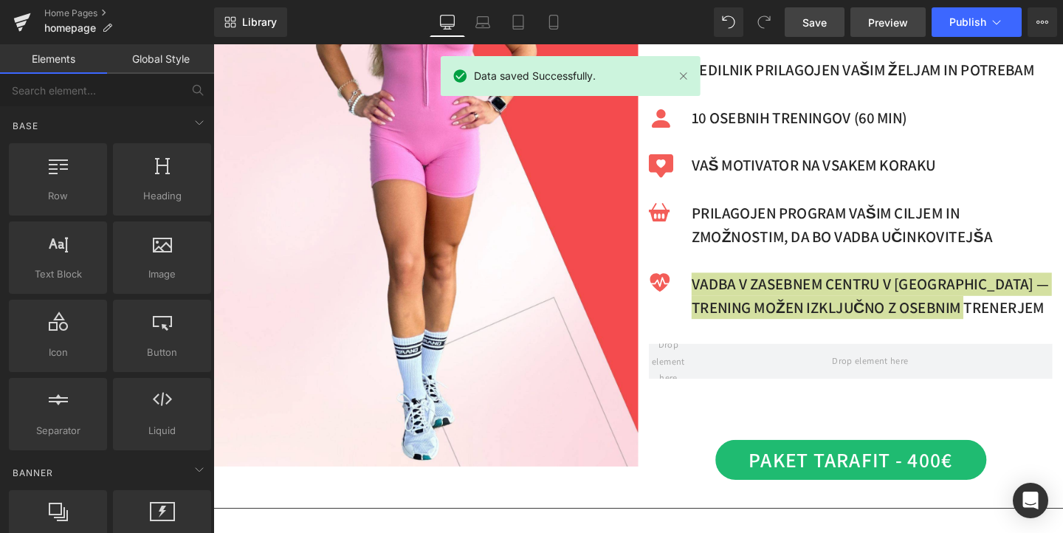
click at [893, 21] on span "Preview" at bounding box center [888, 23] width 40 height 16
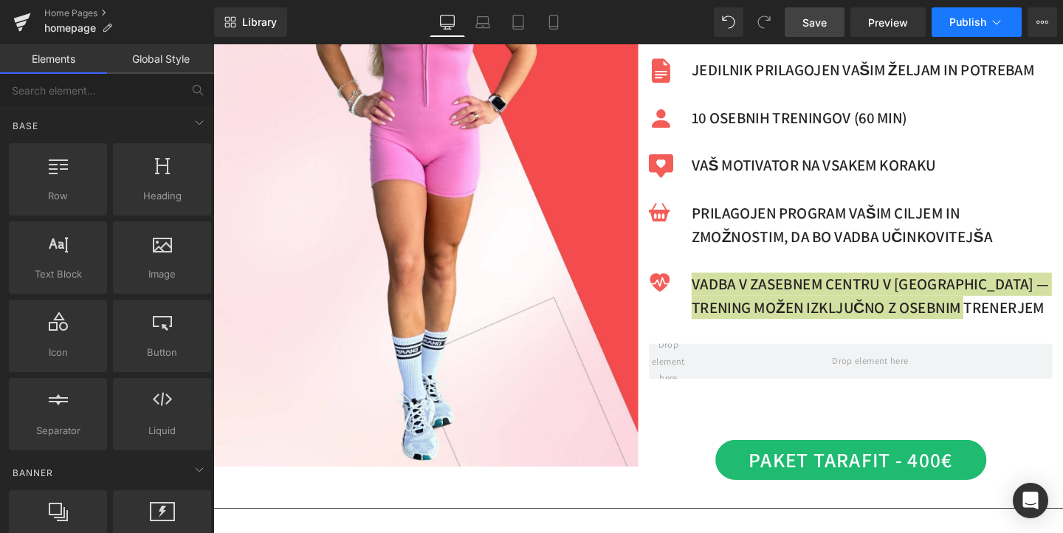
click at [955, 27] on span "Publish" at bounding box center [968, 22] width 37 height 12
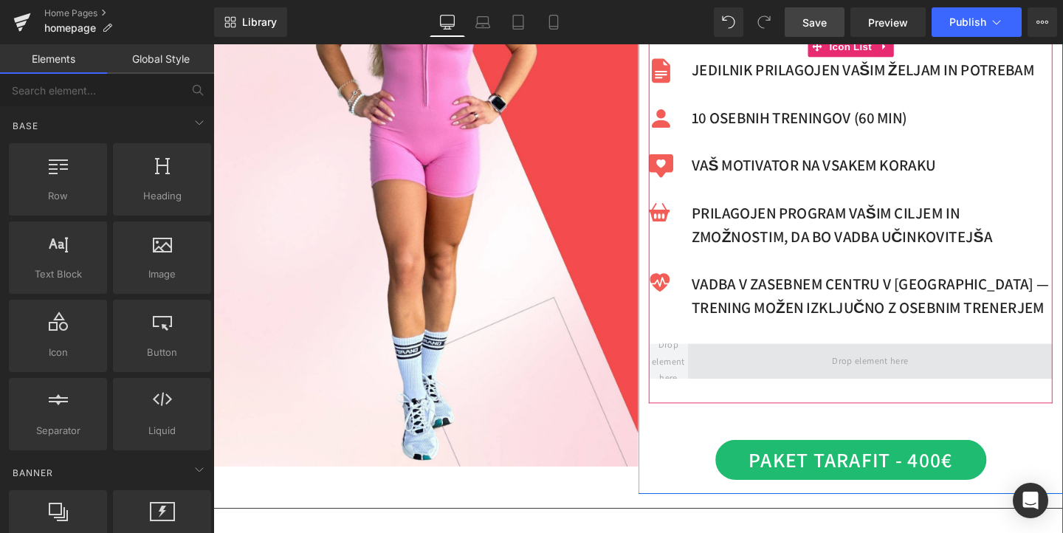
click at [758, 367] on span at bounding box center [903, 377] width 383 height 37
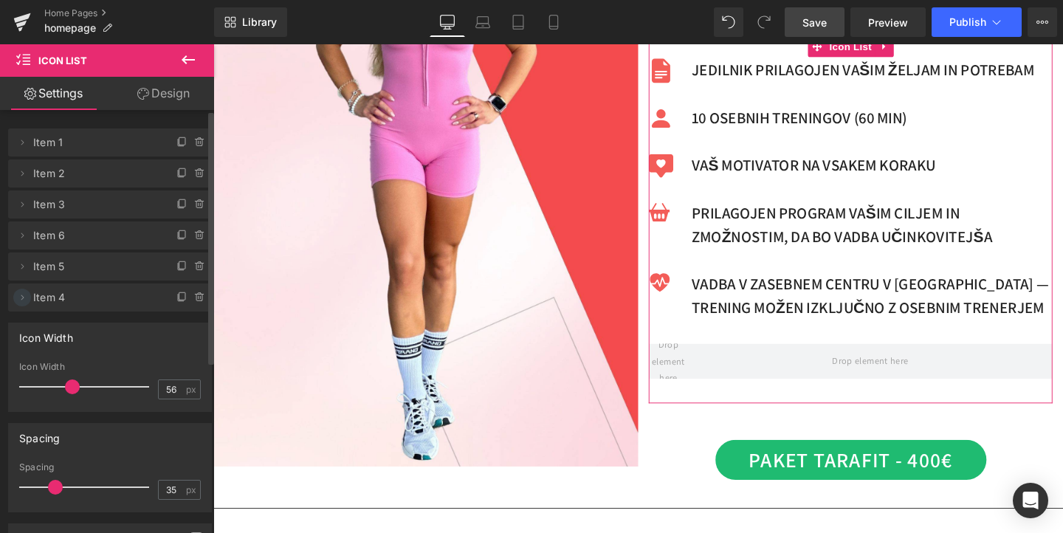
click at [20, 294] on icon at bounding box center [22, 298] width 12 height 12
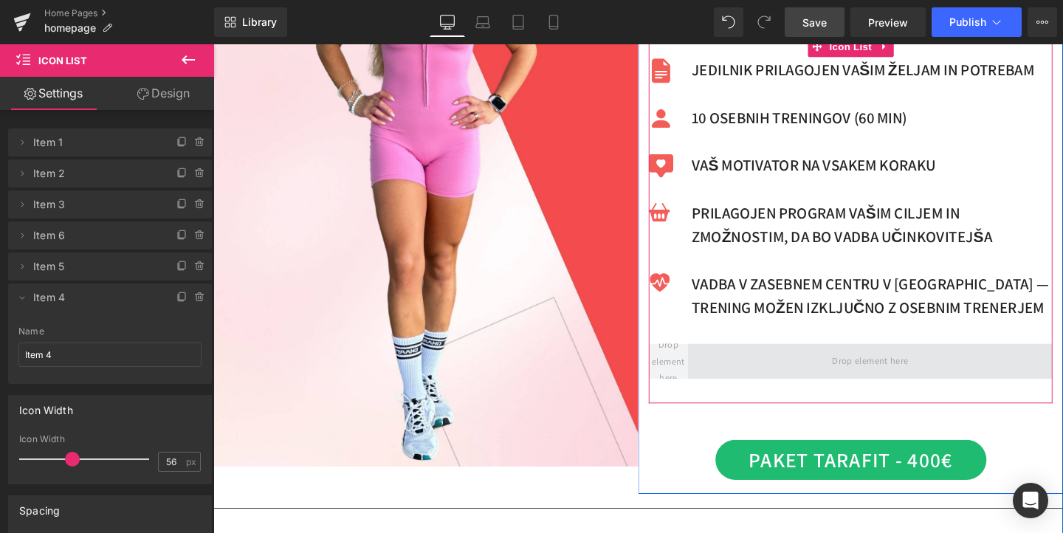
click at [763, 375] on span at bounding box center [903, 377] width 383 height 37
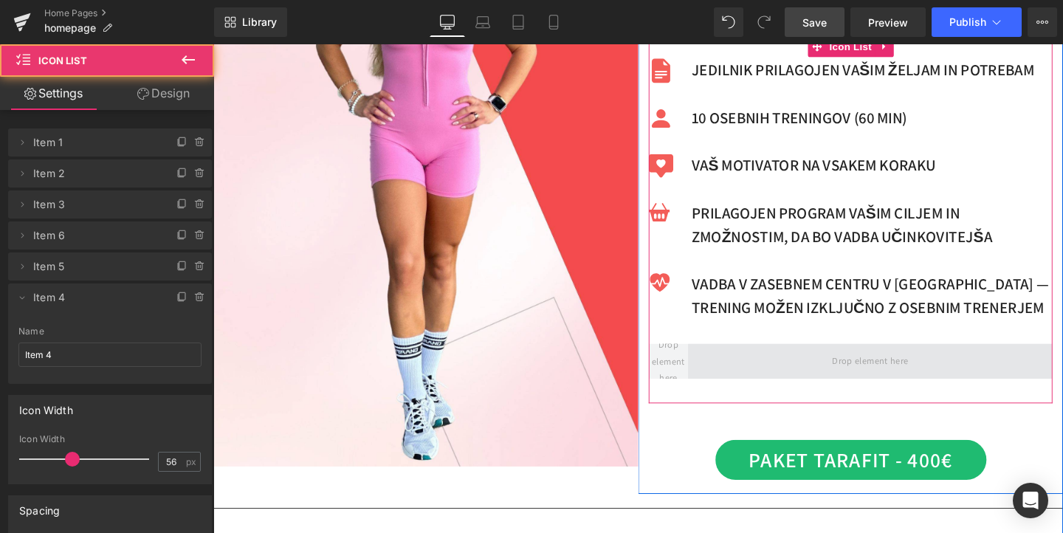
click at [763, 375] on span at bounding box center [903, 377] width 383 height 37
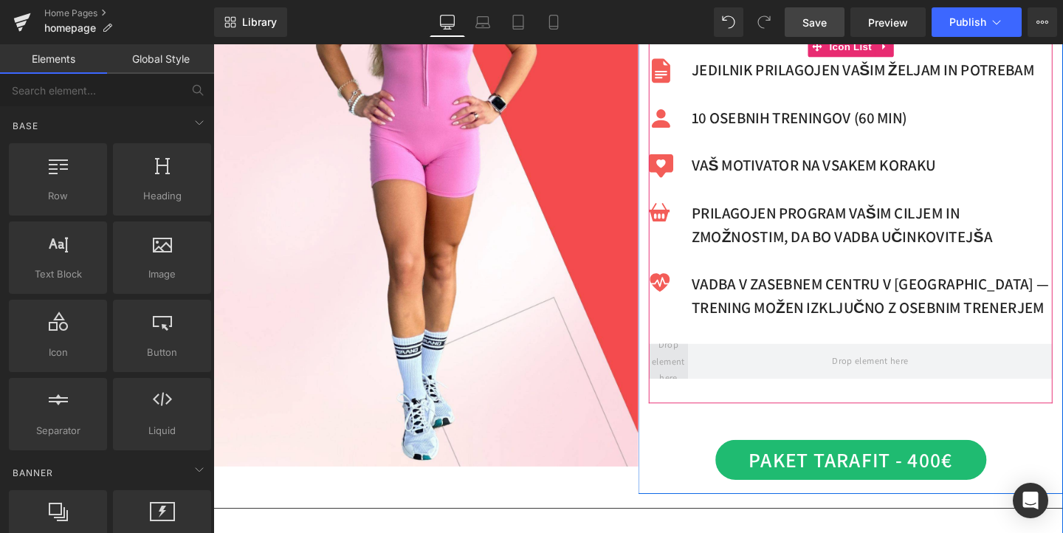
click at [694, 371] on span at bounding box center [691, 377] width 45 height 59
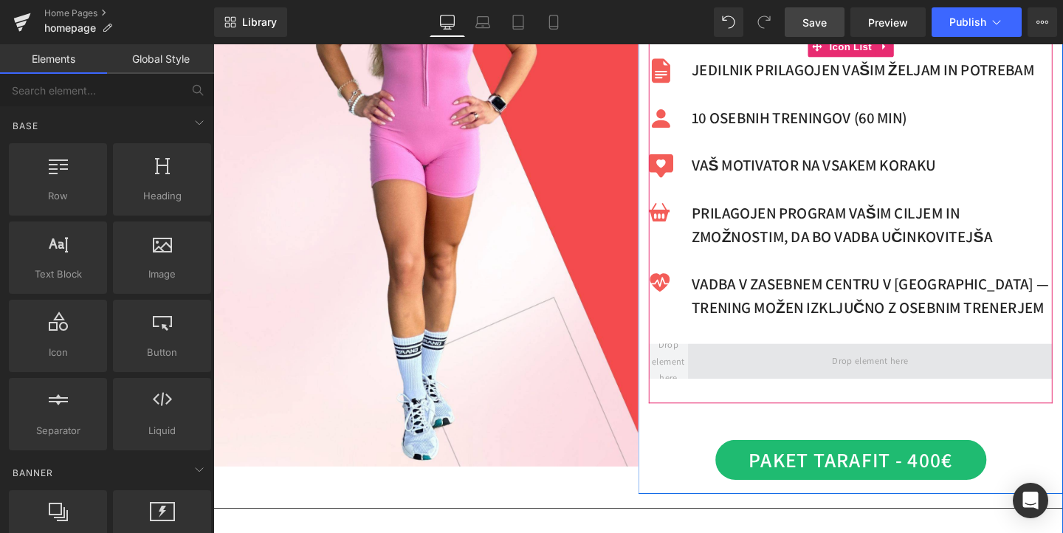
click at [747, 364] on span at bounding box center [903, 377] width 383 height 37
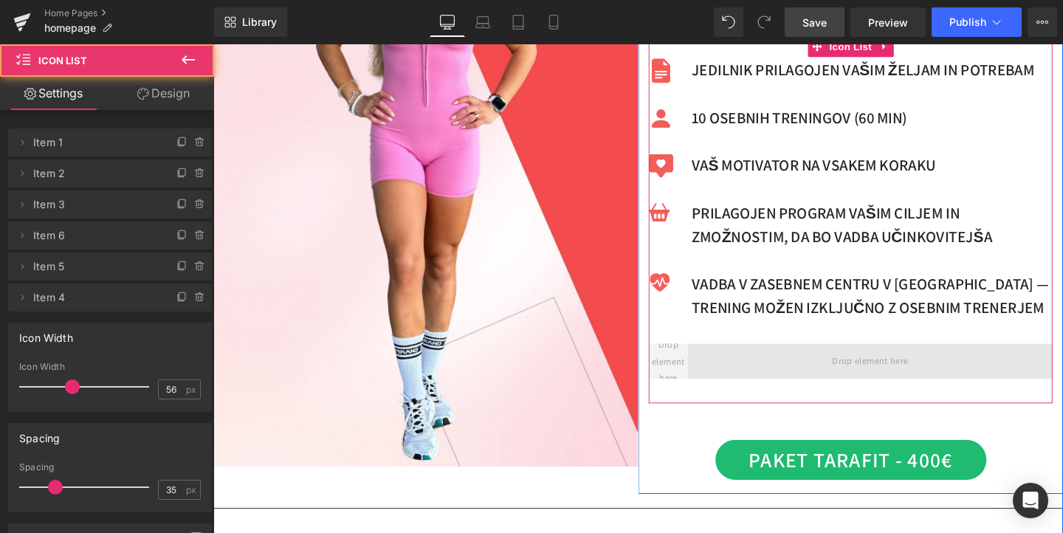
click at [747, 364] on span at bounding box center [903, 377] width 383 height 37
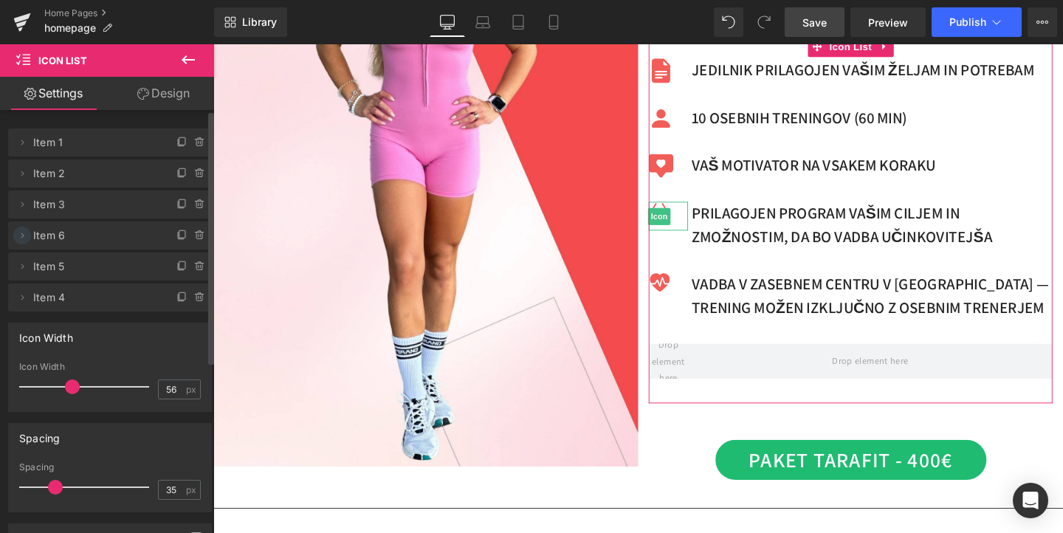
click at [24, 236] on icon at bounding box center [22, 236] width 12 height 12
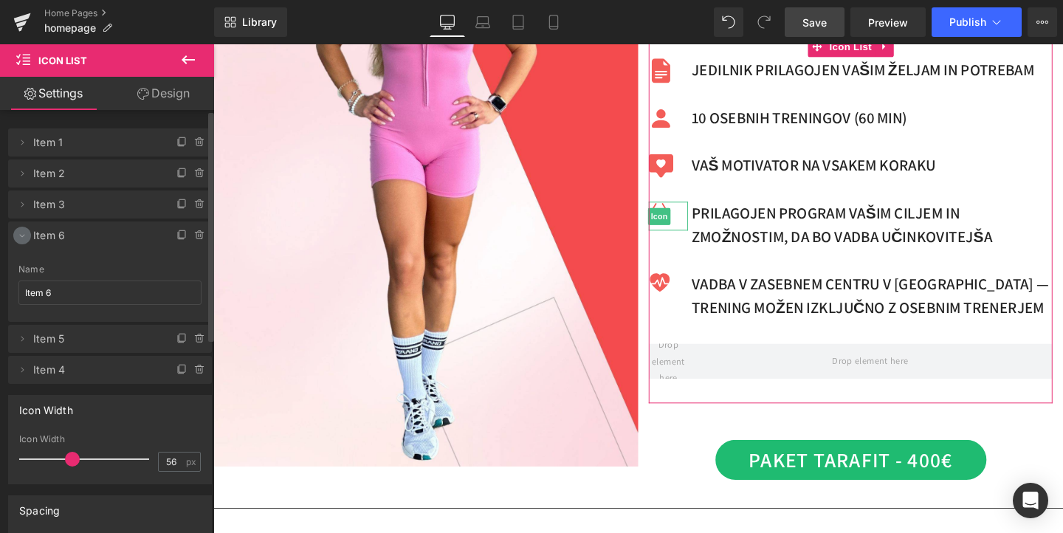
click at [24, 236] on icon at bounding box center [22, 236] width 12 height 12
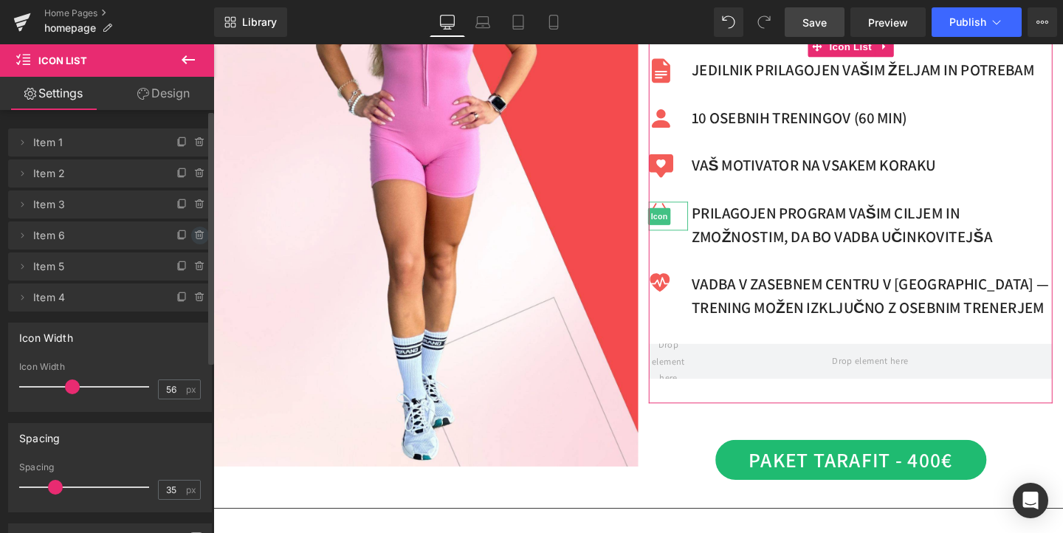
click at [194, 238] on icon at bounding box center [200, 236] width 12 height 12
click at [190, 238] on button "Delete" at bounding box center [184, 236] width 47 height 19
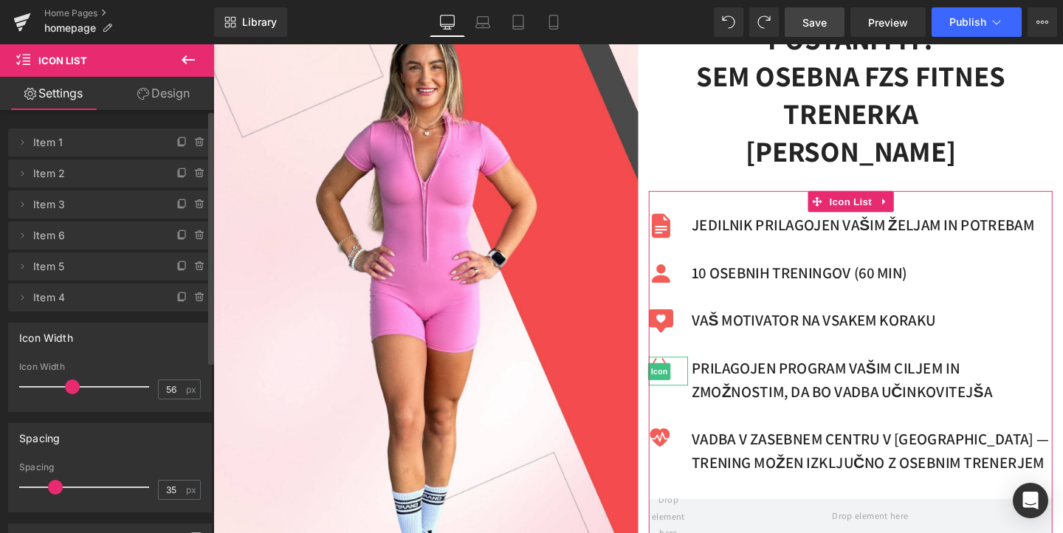
scroll to position [413, 0]
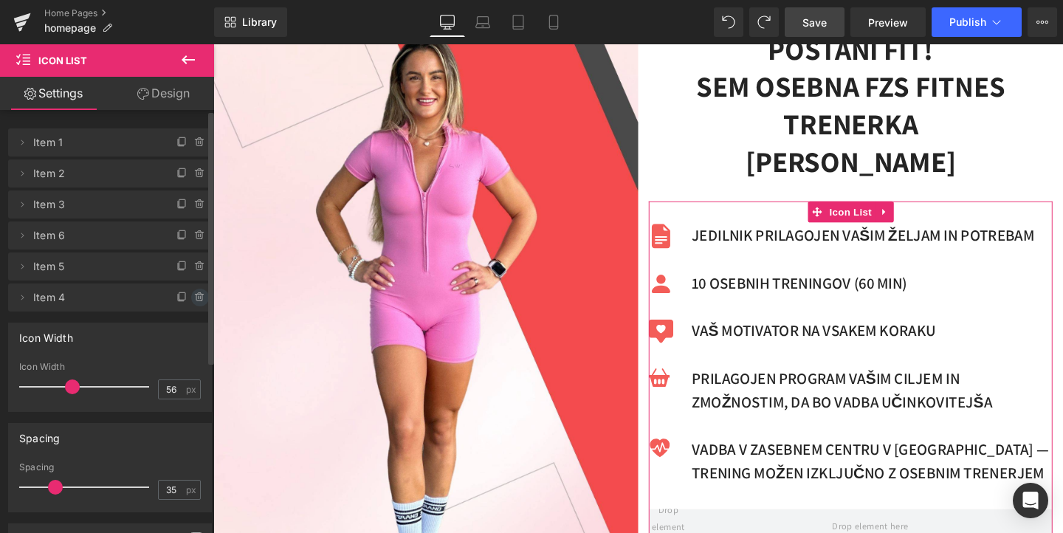
click at [194, 297] on icon at bounding box center [200, 298] width 12 height 12
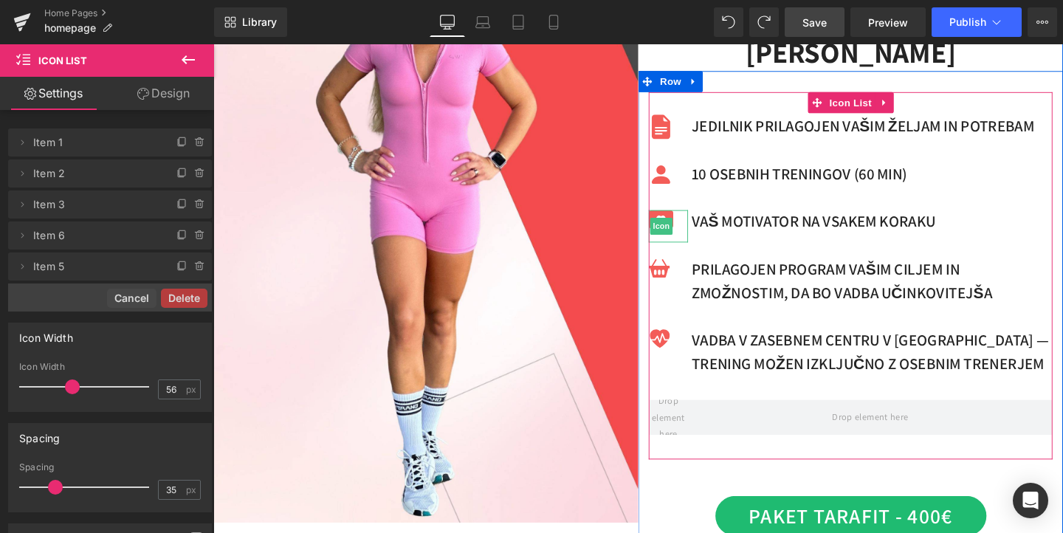
scroll to position [576, 0]
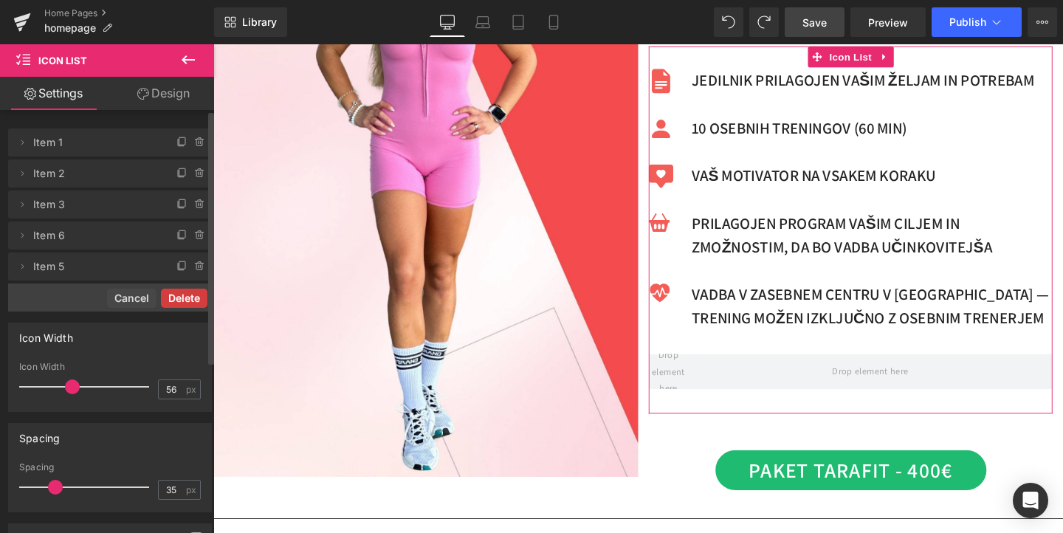
click at [183, 295] on button "Delete" at bounding box center [184, 298] width 47 height 19
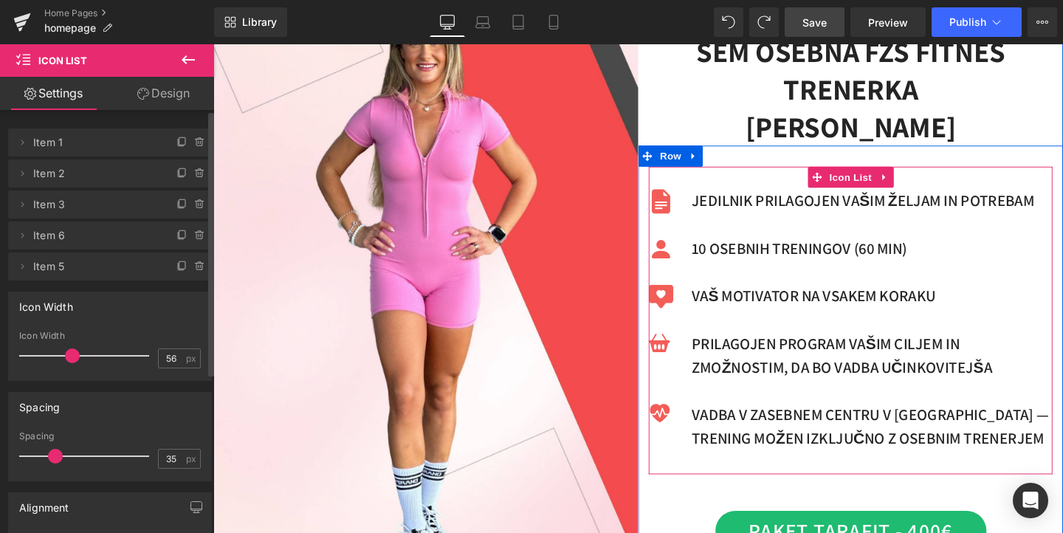
scroll to position [448, 0]
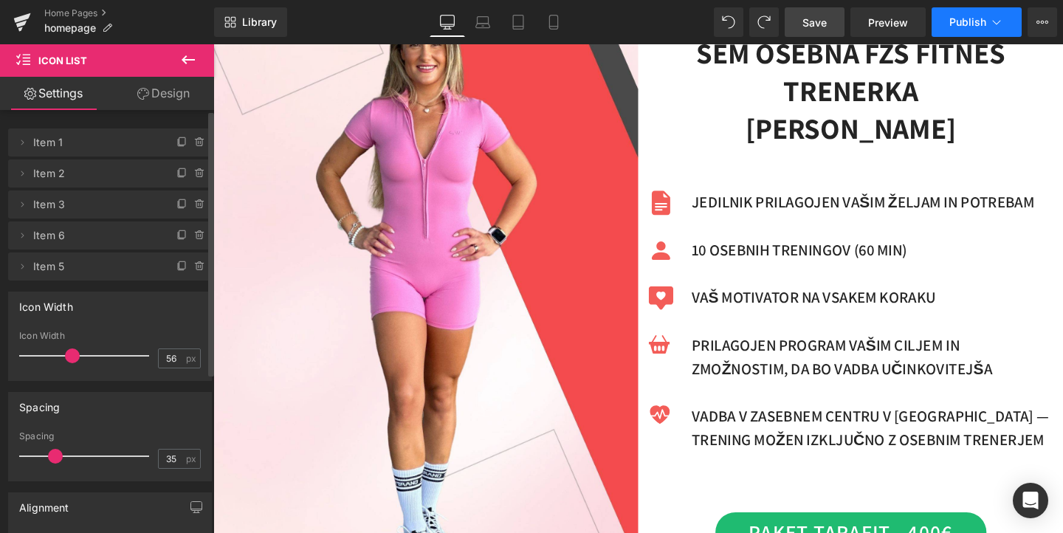
click at [975, 23] on span "Publish" at bounding box center [968, 22] width 37 height 12
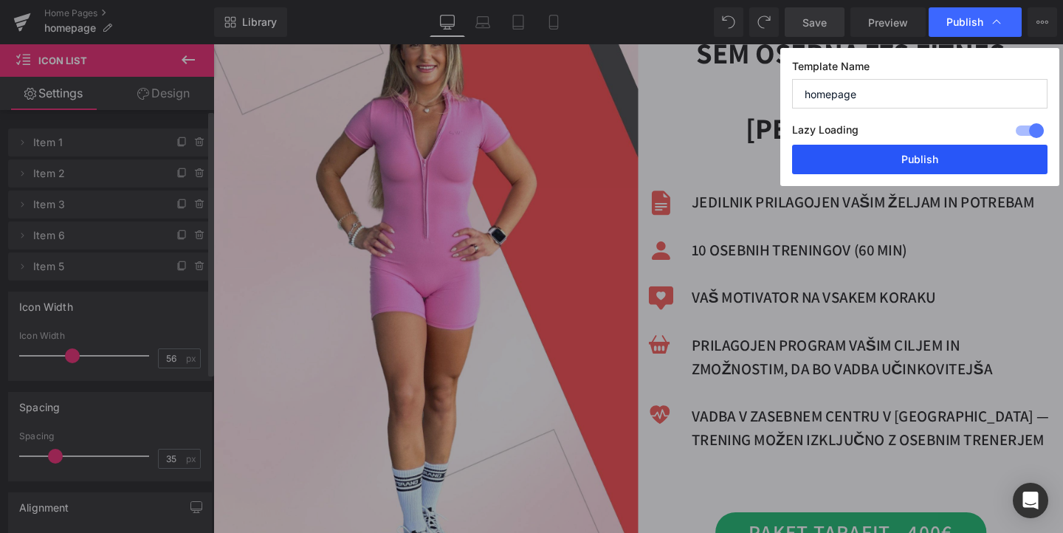
click at [913, 159] on button "Publish" at bounding box center [919, 160] width 255 height 30
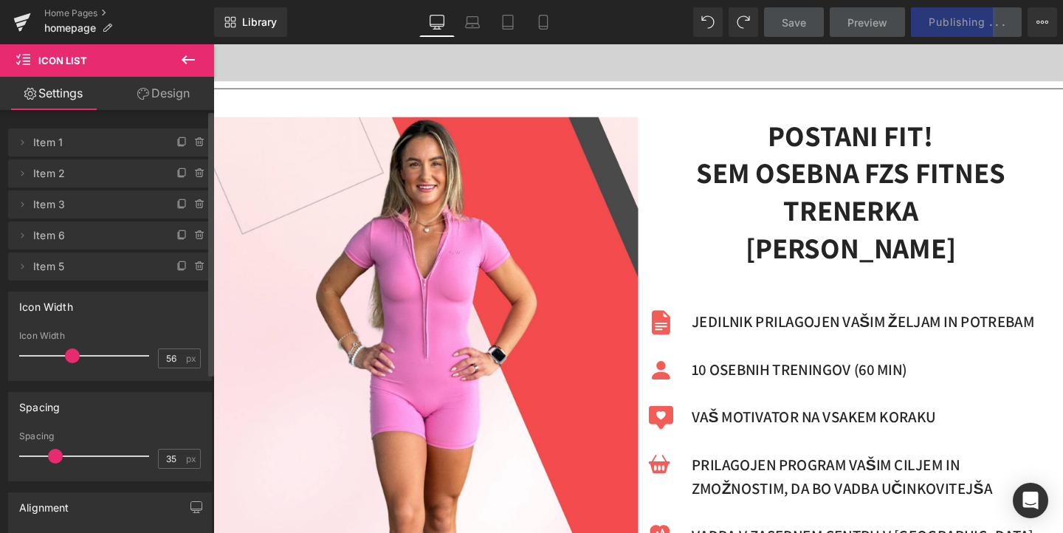
scroll to position [0, 0]
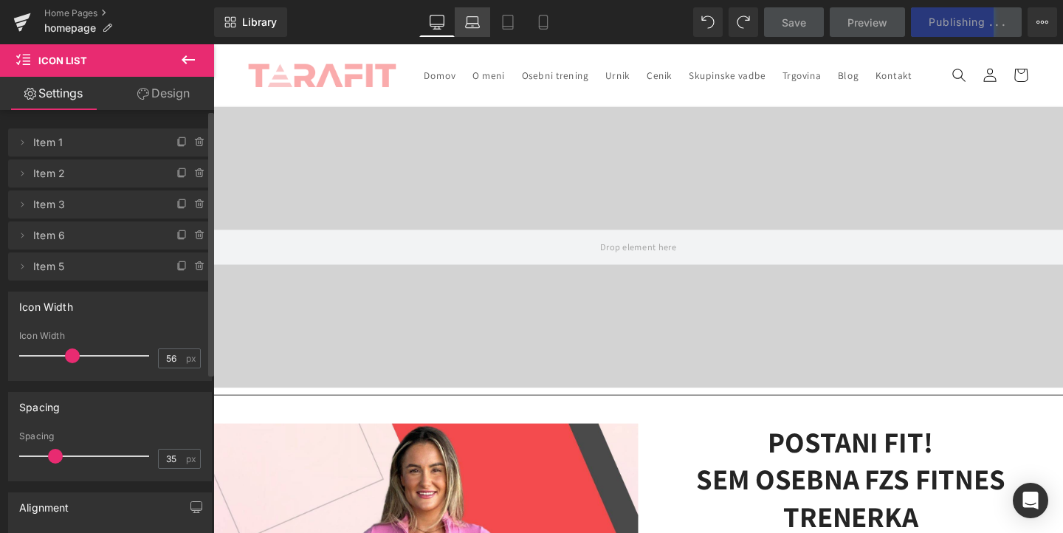
click at [475, 26] on icon at bounding box center [472, 22] width 15 height 15
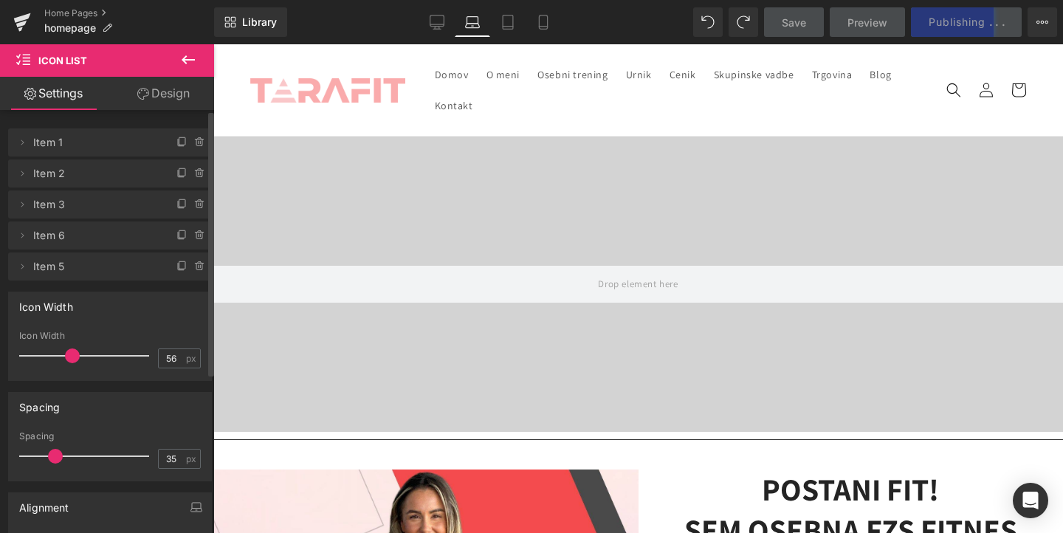
scroll to position [30, 0]
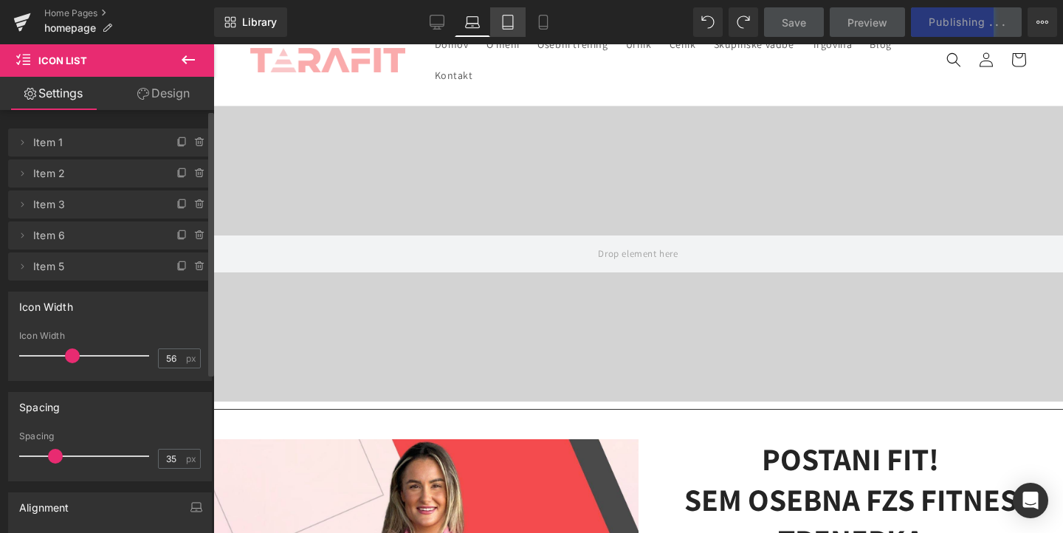
click at [509, 27] on icon at bounding box center [508, 27] width 10 height 0
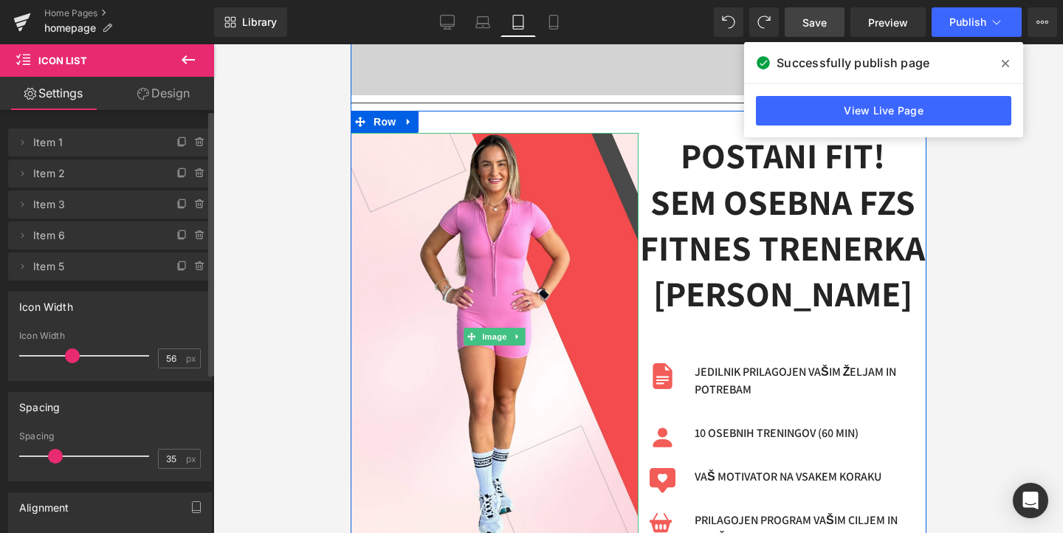
scroll to position [407, 0]
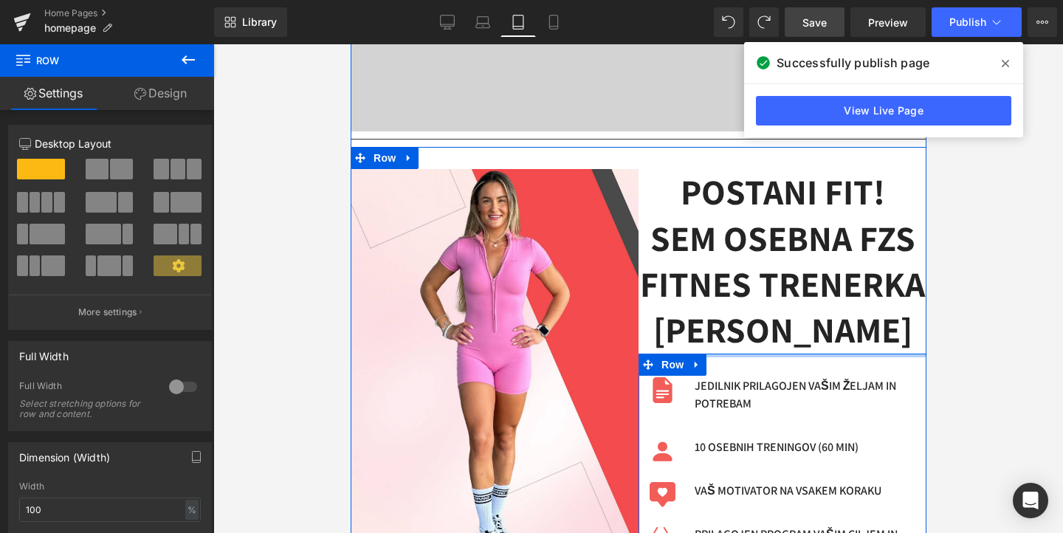
drag, startPoint x: 732, startPoint y: 370, endPoint x: 731, endPoint y: 348, distance: 22.2
click at [731, 348] on div "POSTANI FIT! SEM OSEBNA [DEMOGRAPHIC_DATA] FITNES TRENERKA [PERSON_NAME] Icon J…" at bounding box center [782, 470] width 288 height 602
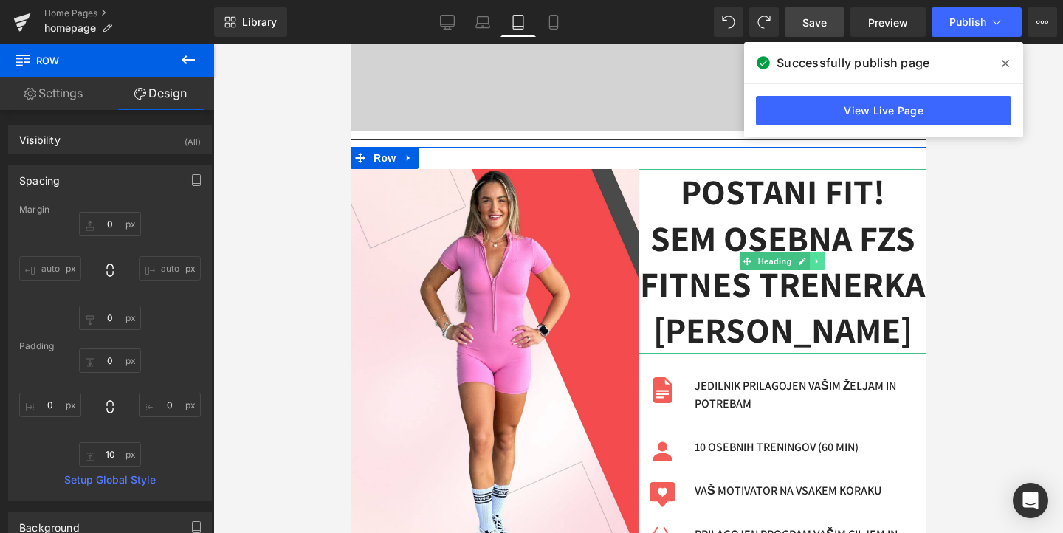
click at [809, 257] on link at bounding box center [817, 262] width 16 height 18
click at [811, 223] on h1 "SEM OSEBNA FZS FITNES TRENERKA" at bounding box center [782, 262] width 288 height 92
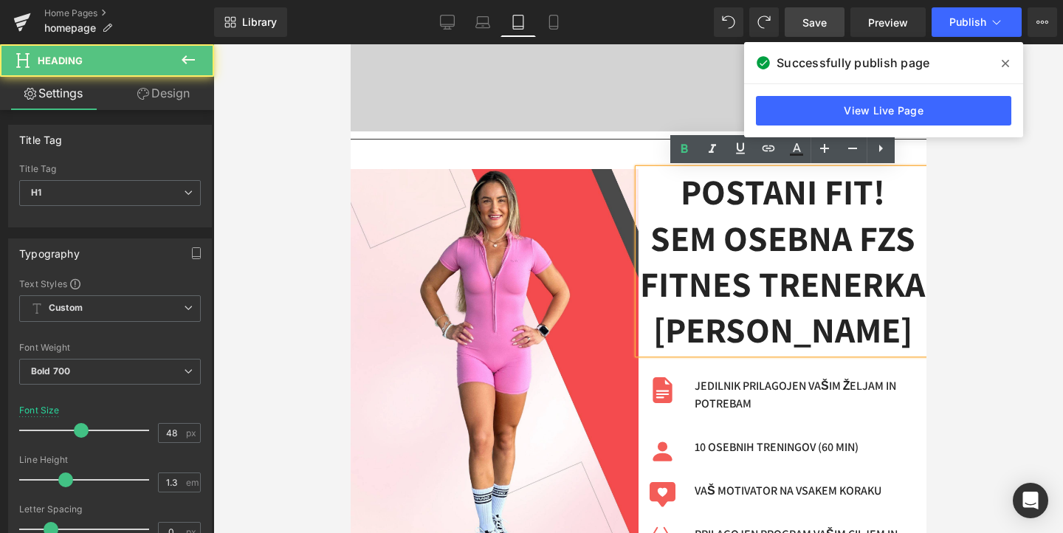
click at [749, 210] on h1 "POSTANI FIT!" at bounding box center [782, 192] width 288 height 46
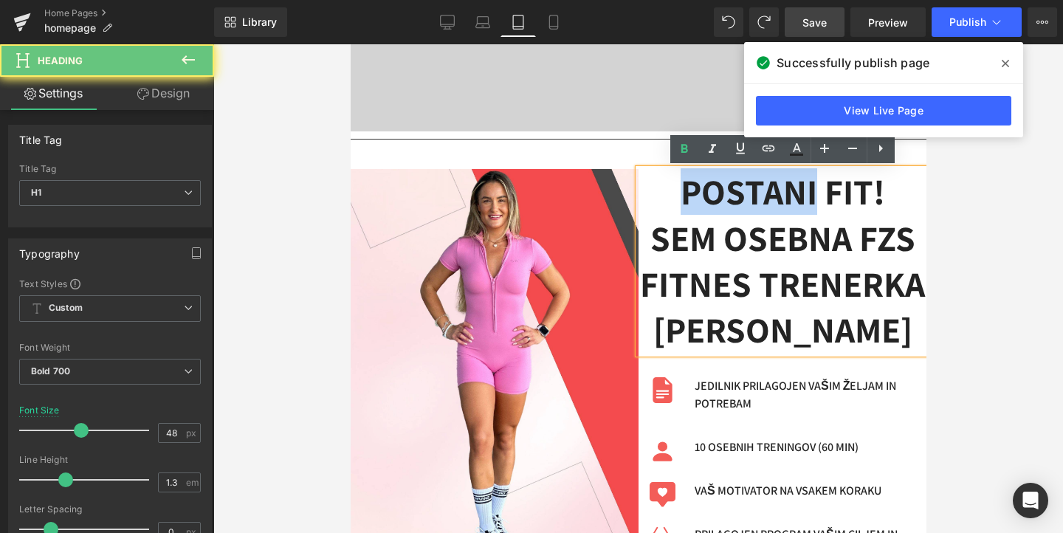
click at [749, 210] on h1 "POSTANI FIT!" at bounding box center [782, 192] width 288 height 46
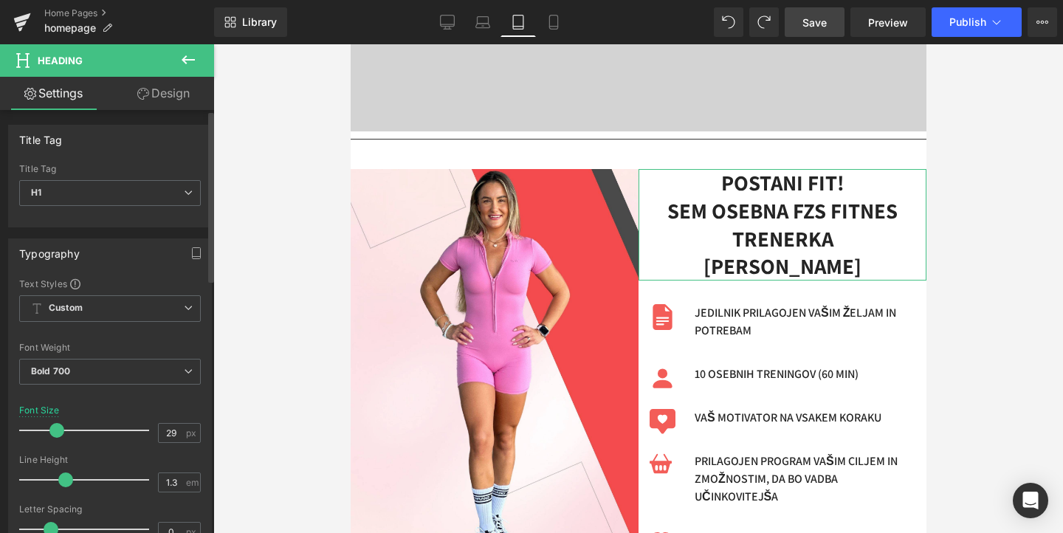
drag, startPoint x: 80, startPoint y: 429, endPoint x: 56, endPoint y: 428, distance: 23.6
click at [56, 428] on span at bounding box center [56, 430] width 15 height 15
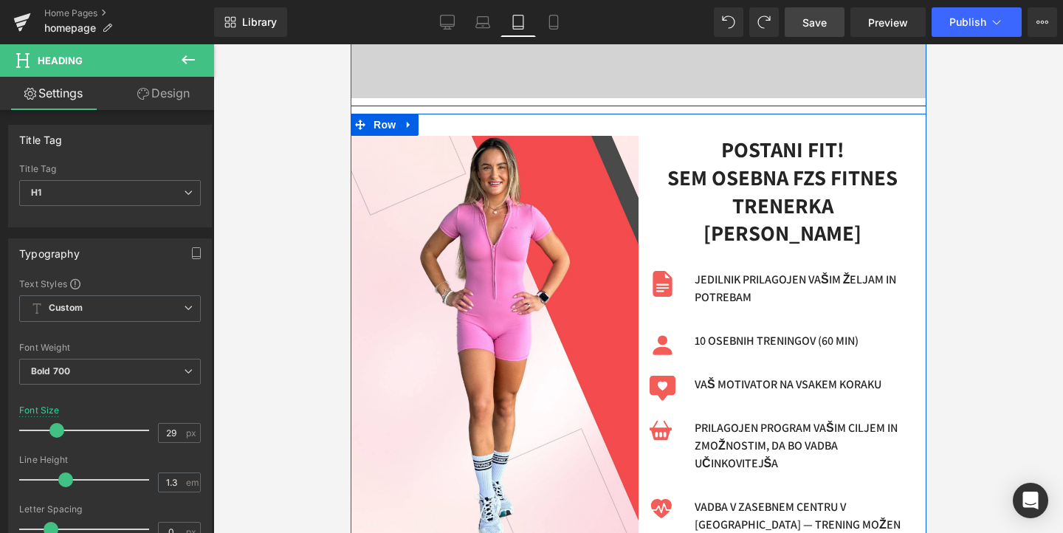
scroll to position [385, 0]
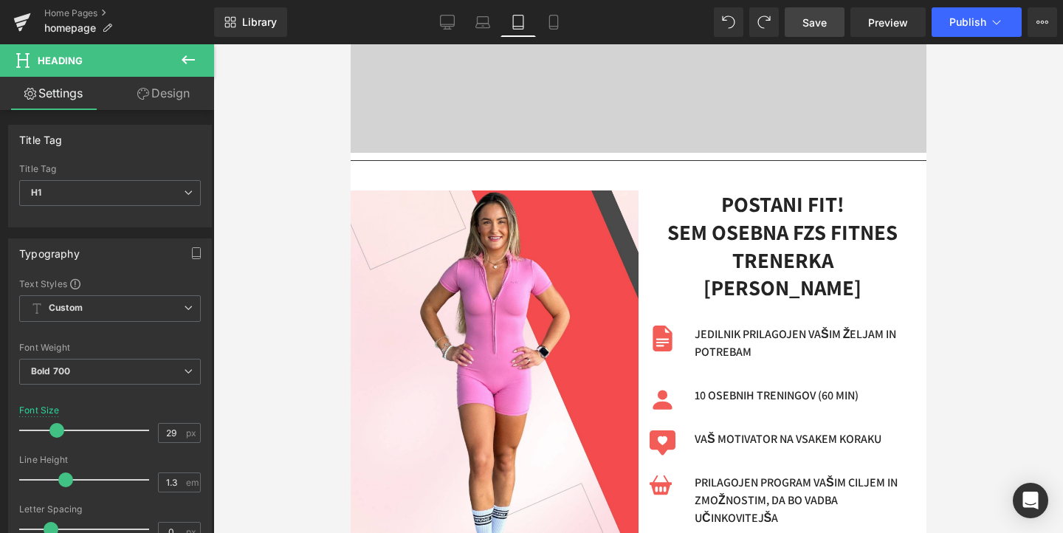
click at [825, 20] on span "Save" at bounding box center [815, 23] width 24 height 16
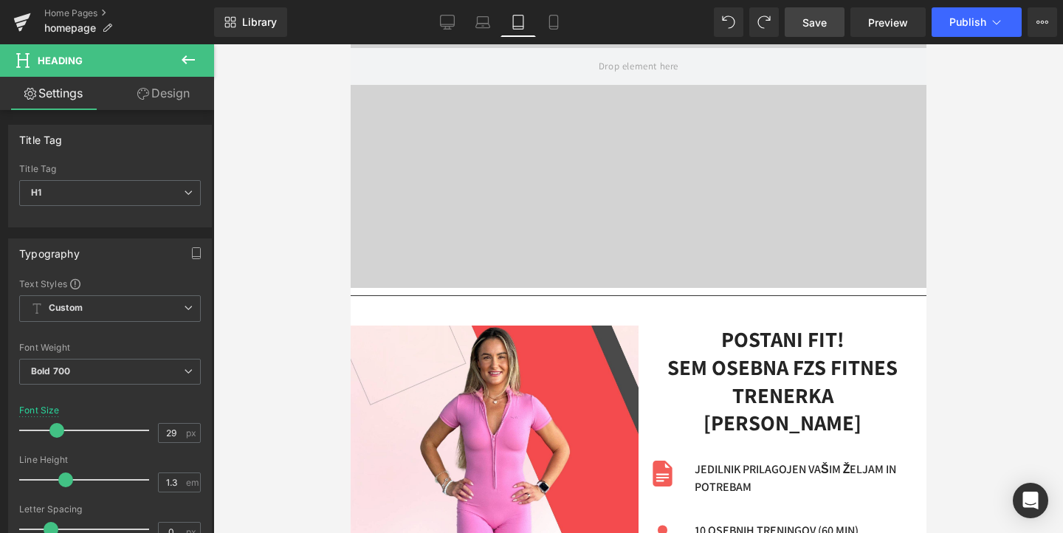
scroll to position [0, 0]
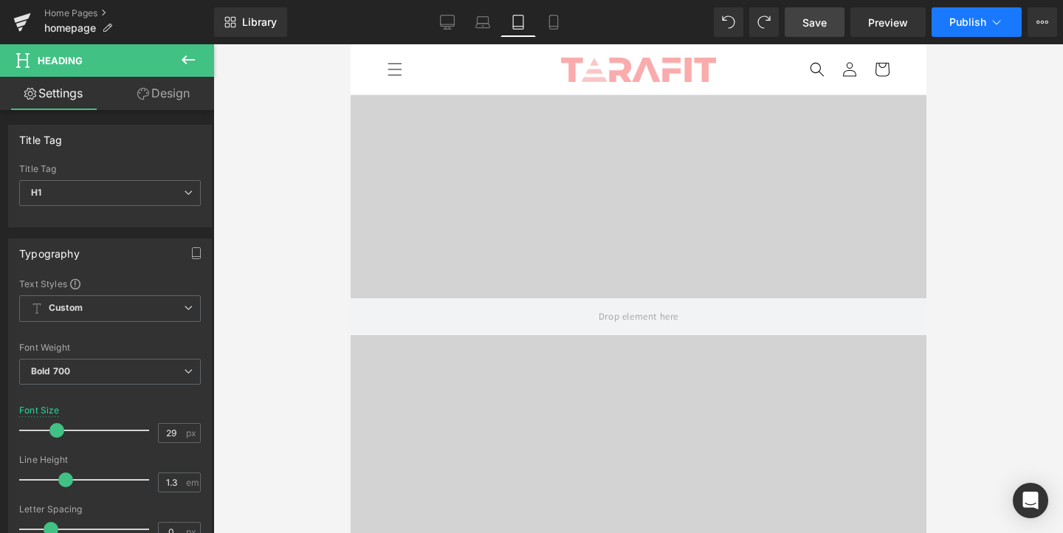
click at [967, 30] on button "Publish" at bounding box center [977, 22] width 90 height 30
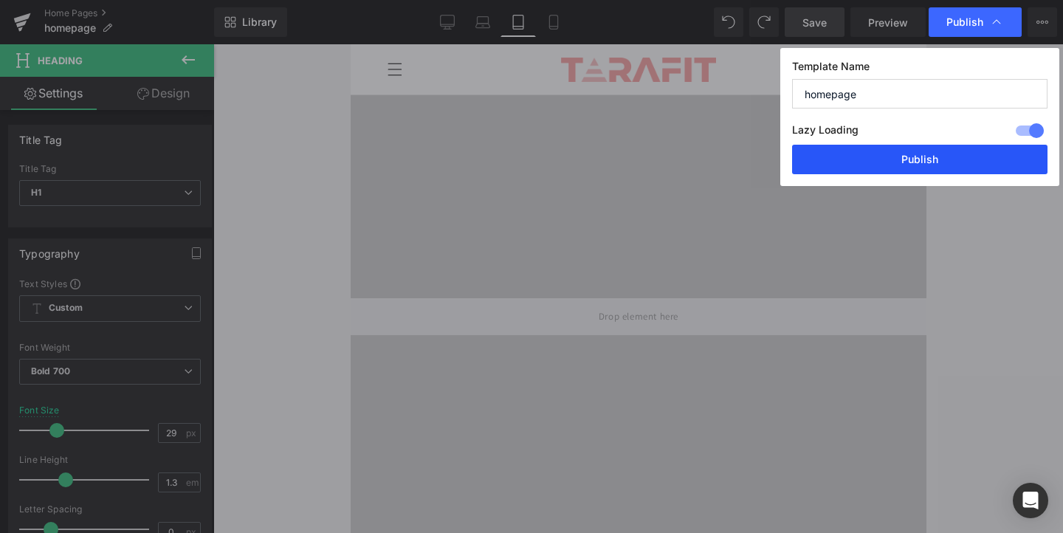
click at [927, 162] on button "Publish" at bounding box center [919, 160] width 255 height 30
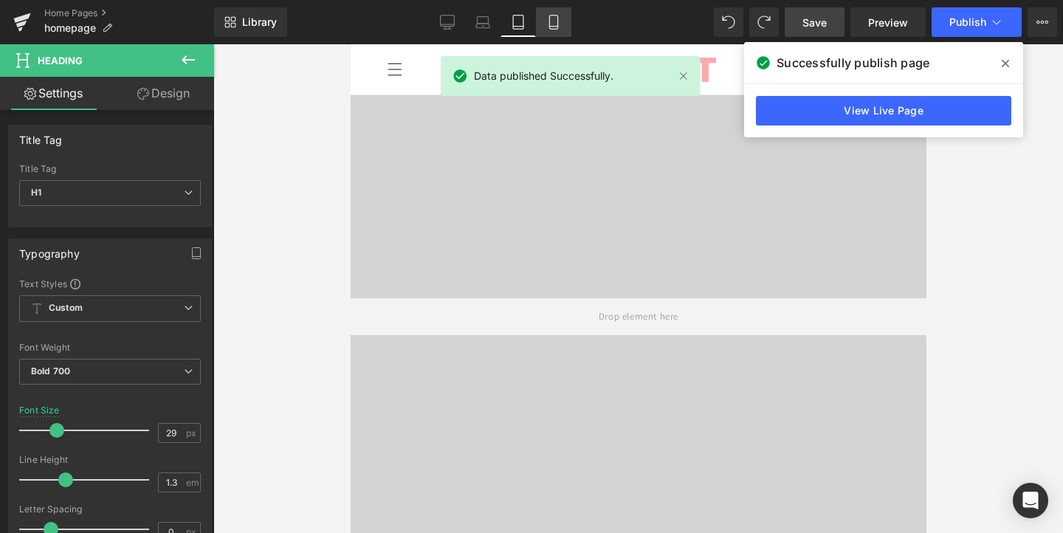
click at [554, 21] on icon at bounding box center [553, 22] width 15 height 15
type input "42"
type input "100"
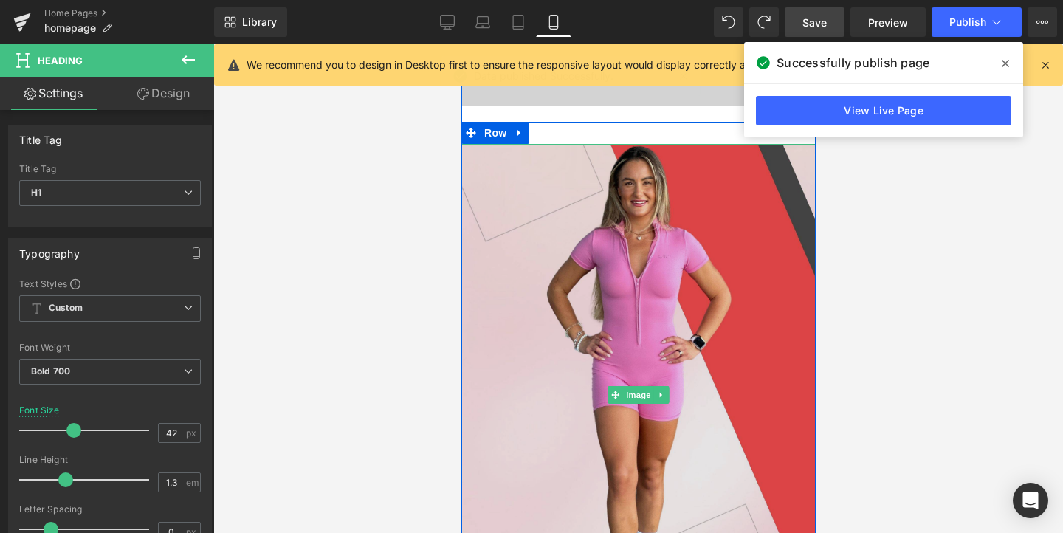
scroll to position [411, 0]
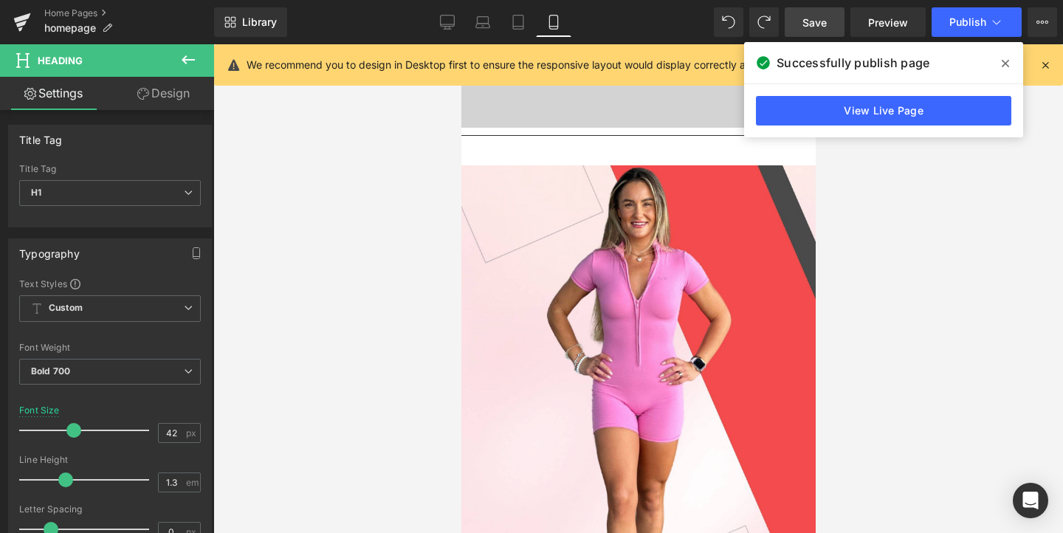
click at [1007, 64] on icon at bounding box center [1005, 64] width 7 height 12
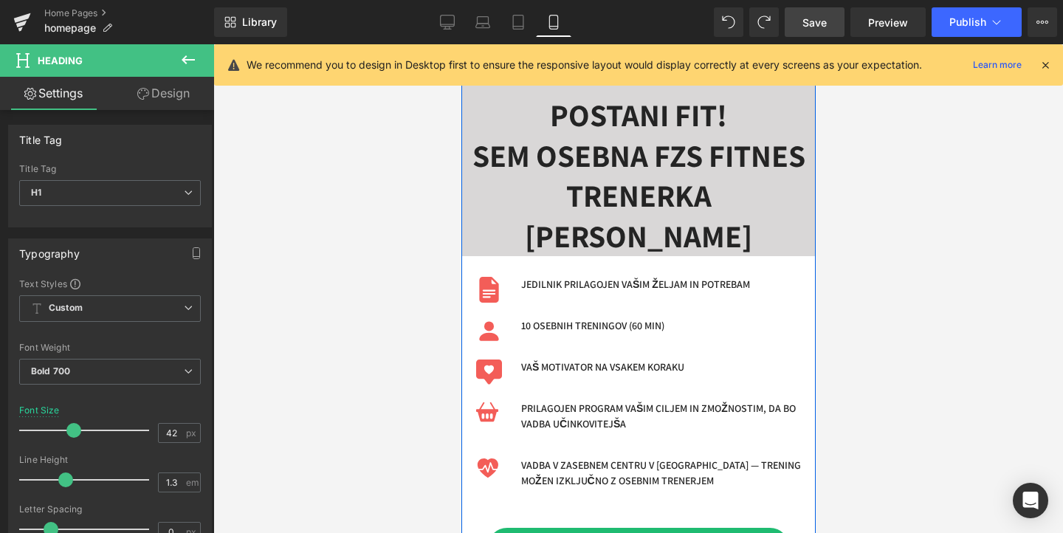
scroll to position [995, 0]
click at [661, 198] on h1 "SEM OSEBNA FZS FITNES TRENERKA" at bounding box center [638, 175] width 354 height 80
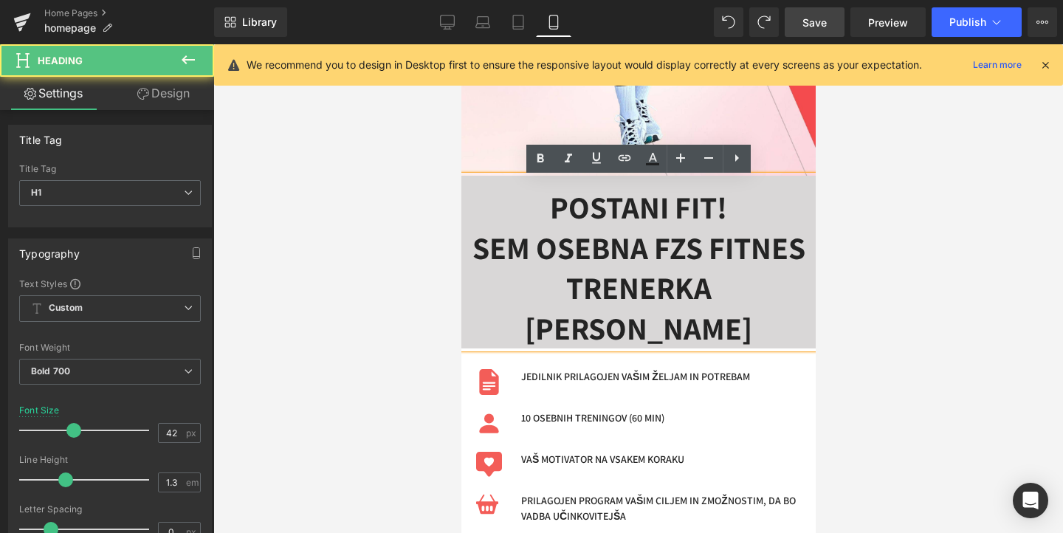
scroll to position [885, 0]
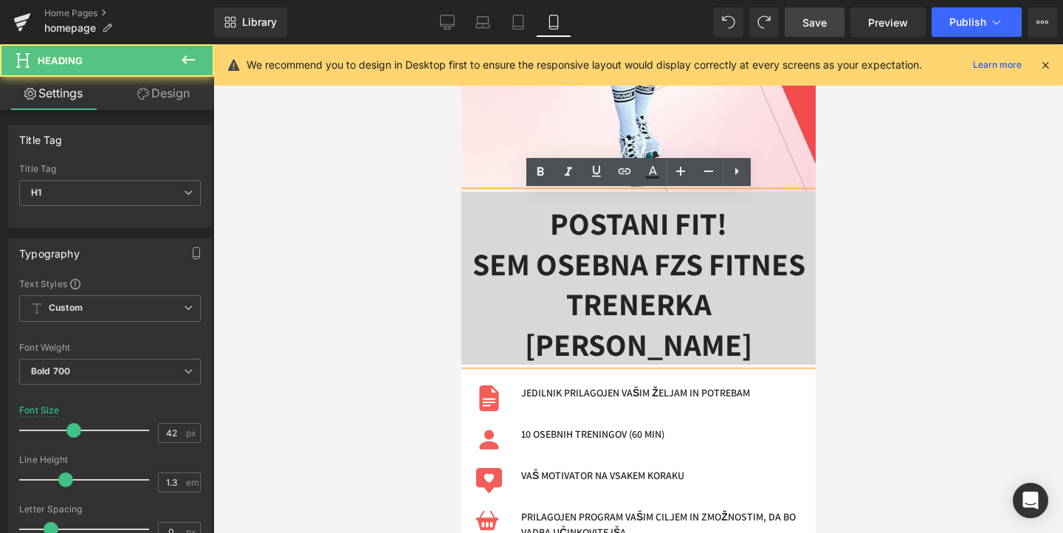
click at [627, 214] on h1 "POSTANI FIT!" at bounding box center [638, 224] width 354 height 41
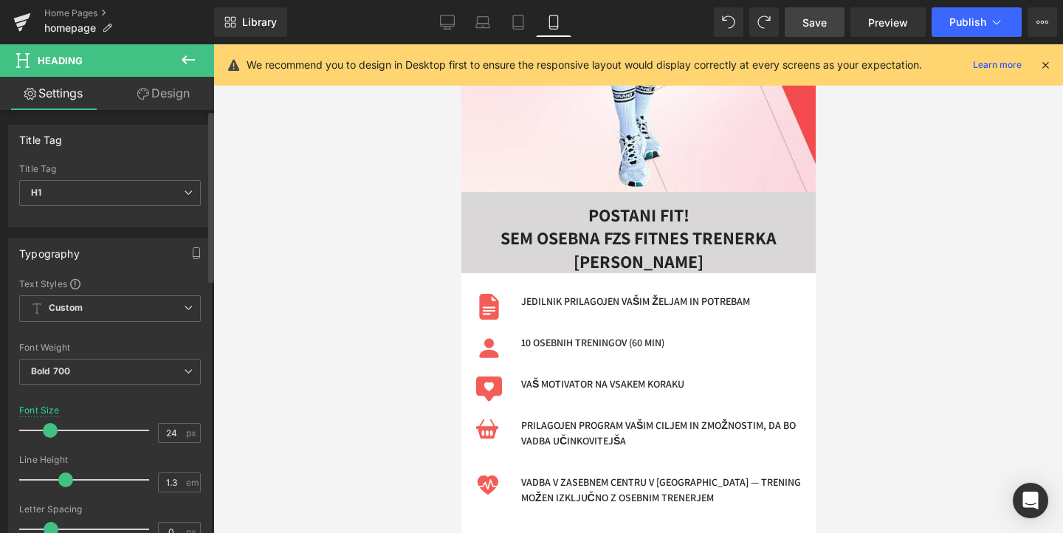
drag, startPoint x: 65, startPoint y: 433, endPoint x: 42, endPoint y: 433, distance: 22.9
click at [43, 433] on span at bounding box center [50, 430] width 15 height 15
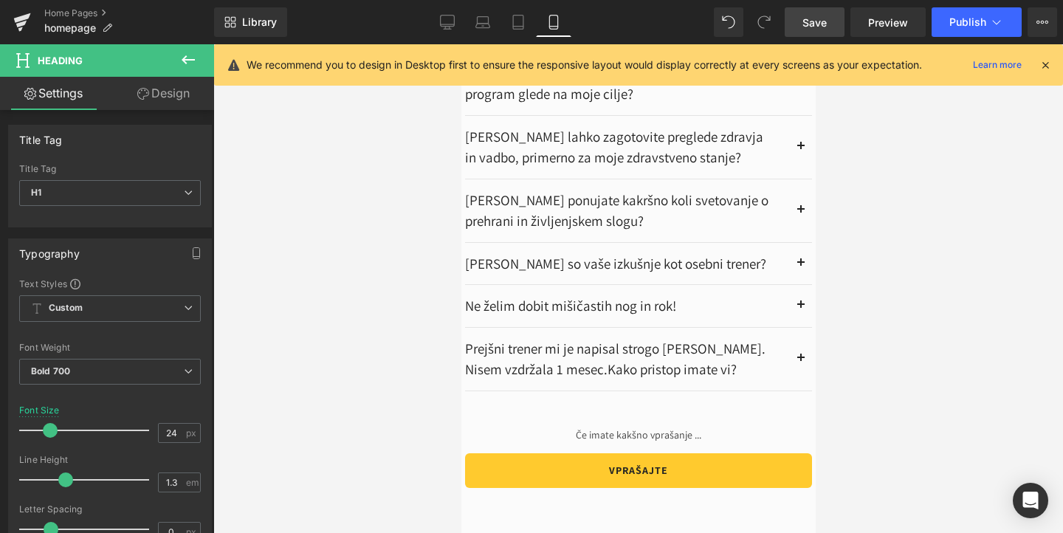
scroll to position [3233, 0]
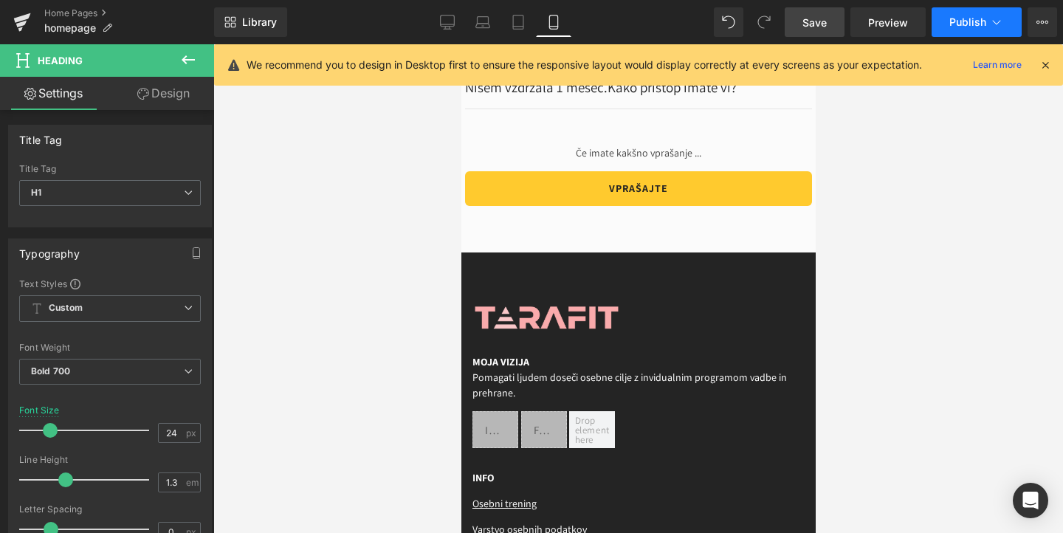
click at [982, 21] on span "Publish" at bounding box center [968, 22] width 37 height 12
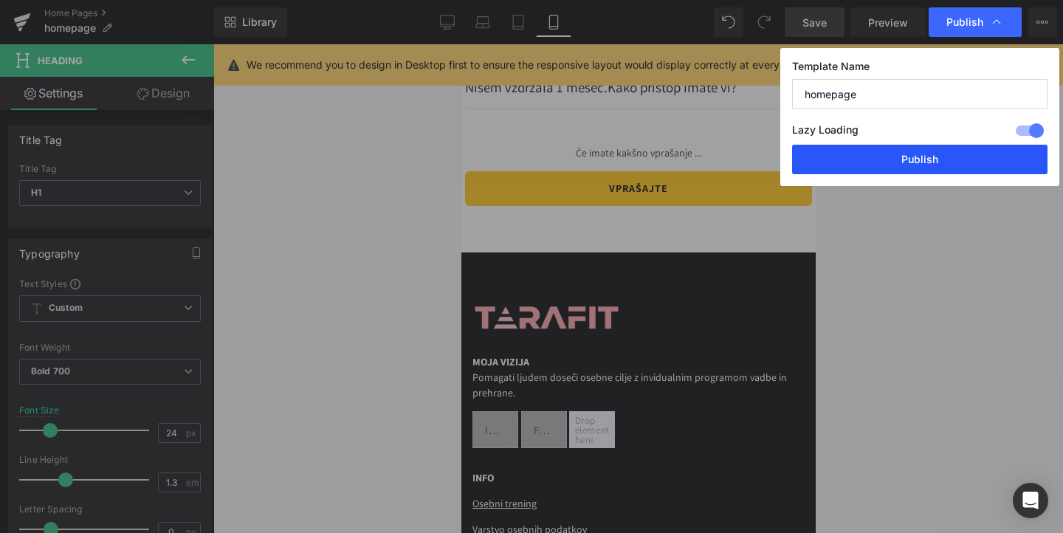
click at [947, 159] on button "Publish" at bounding box center [919, 160] width 255 height 30
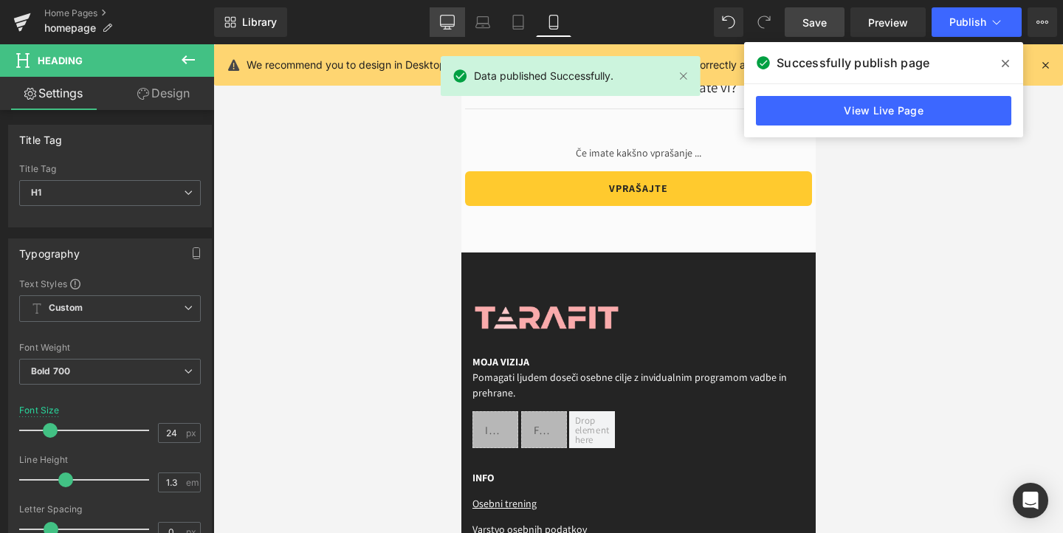
click at [434, 30] on link "Desktop" at bounding box center [447, 22] width 35 height 30
type input "41"
type input "100"
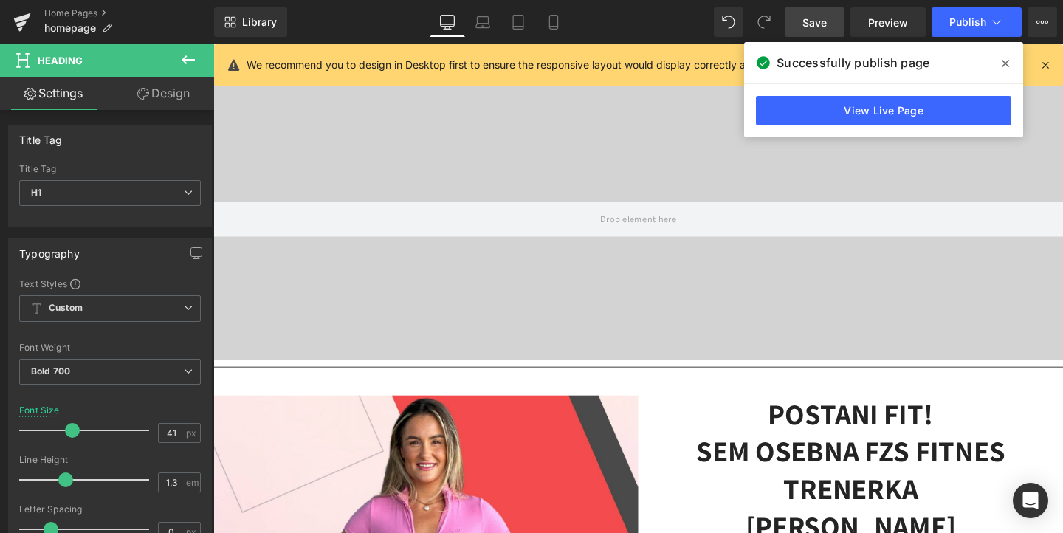
scroll to position [0, 0]
